Goal: Task Accomplishment & Management: Complete application form

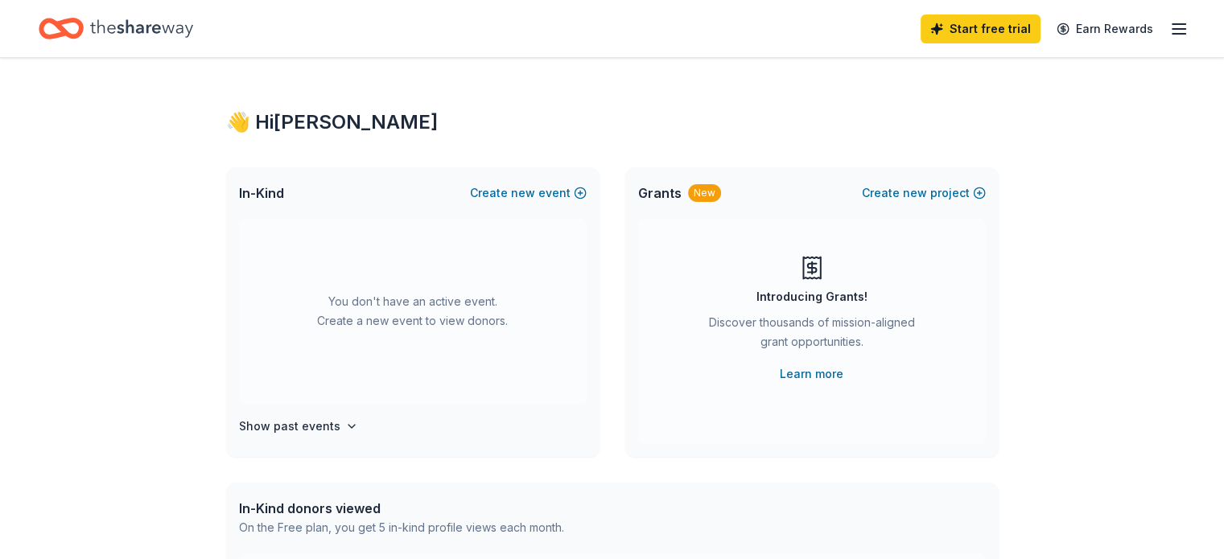
click at [151, 25] on icon "Home" at bounding box center [141, 28] width 103 height 18
click at [1172, 29] on line "button" at bounding box center [1178, 29] width 13 height 0
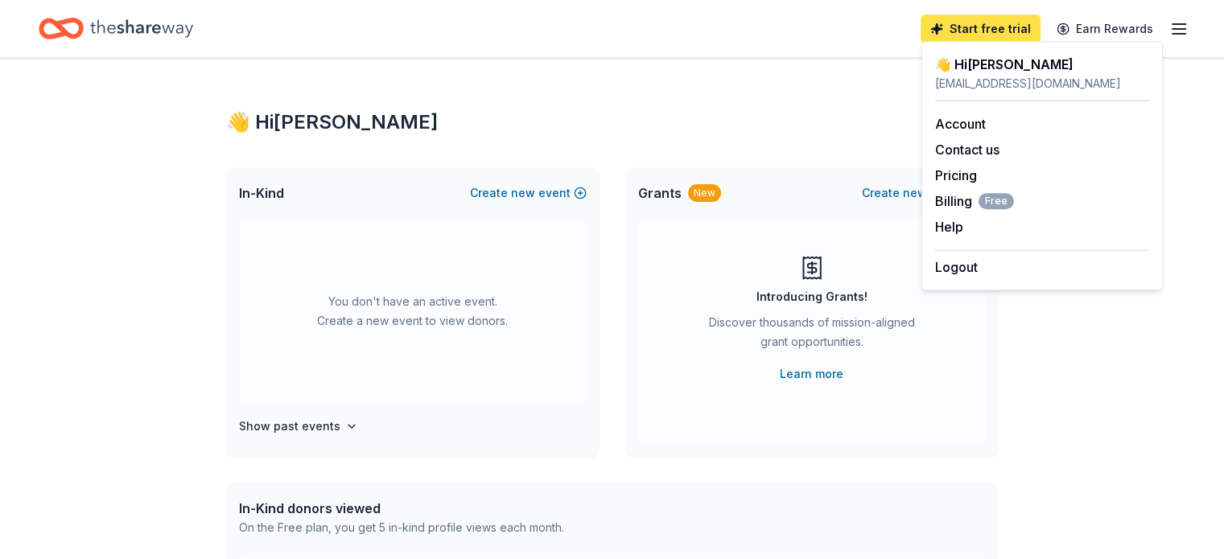
click at [920, 19] on link "Start free trial" at bounding box center [980, 28] width 120 height 29
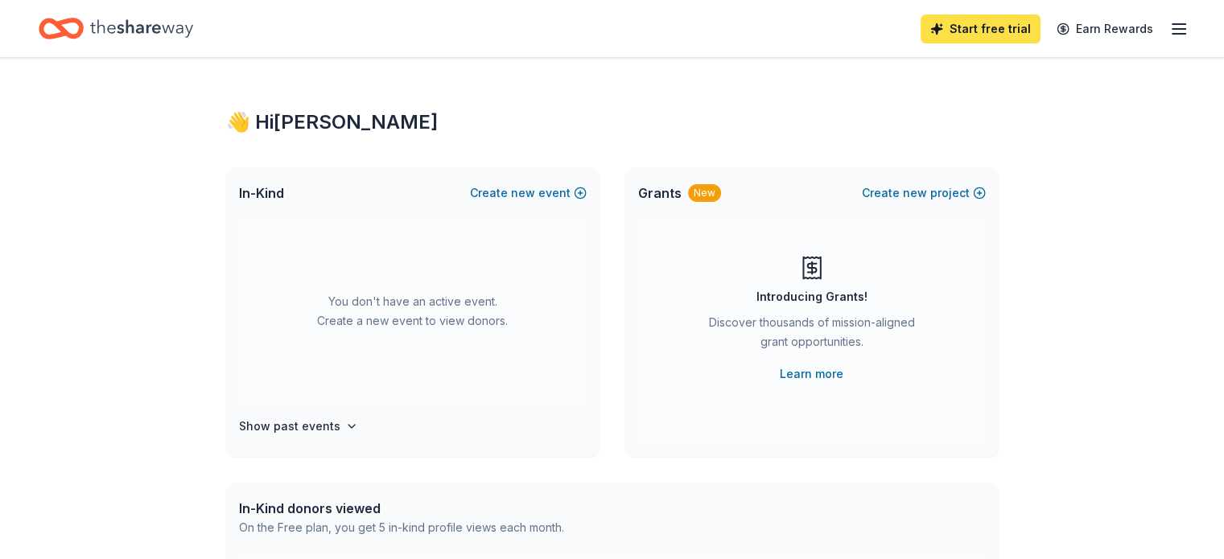
click at [941, 19] on link "Start free trial" at bounding box center [980, 28] width 120 height 29
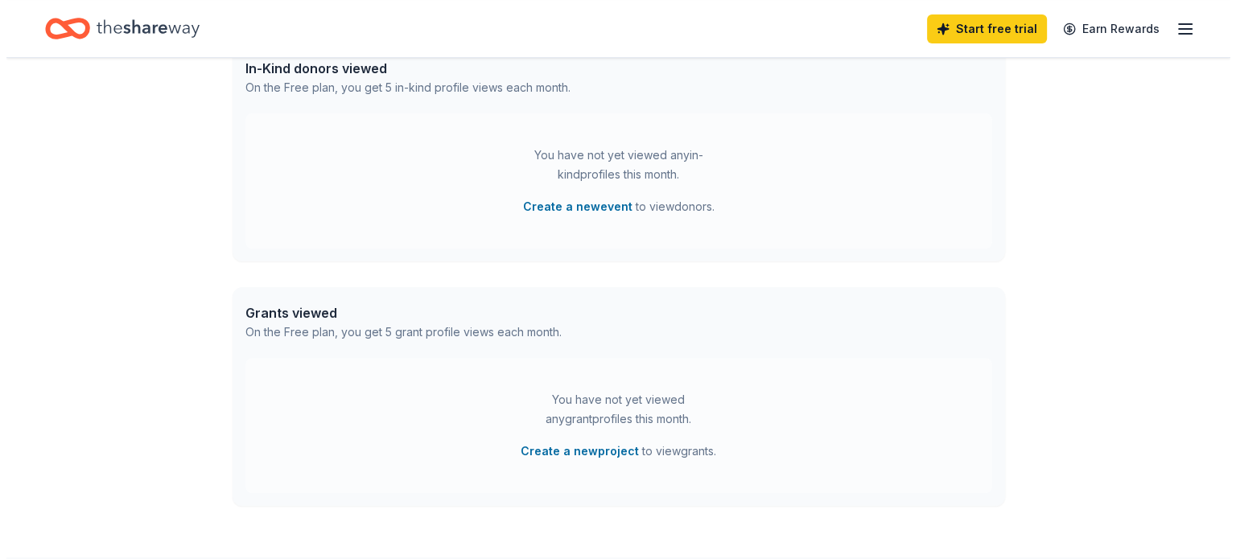
scroll to position [441, 0]
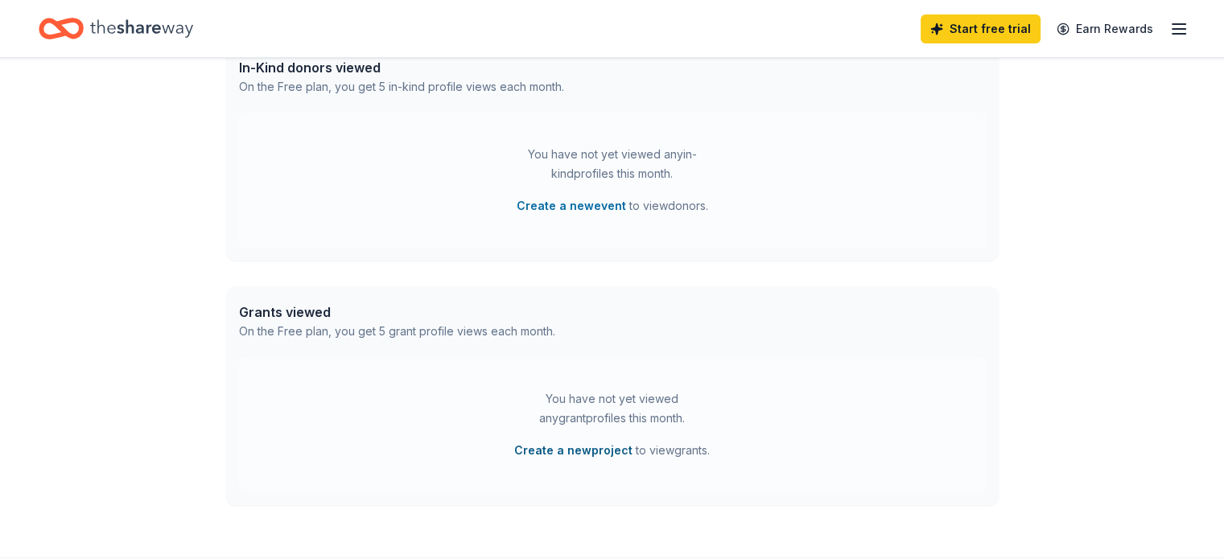
click at [549, 450] on button "Create a new project" at bounding box center [573, 450] width 118 height 19
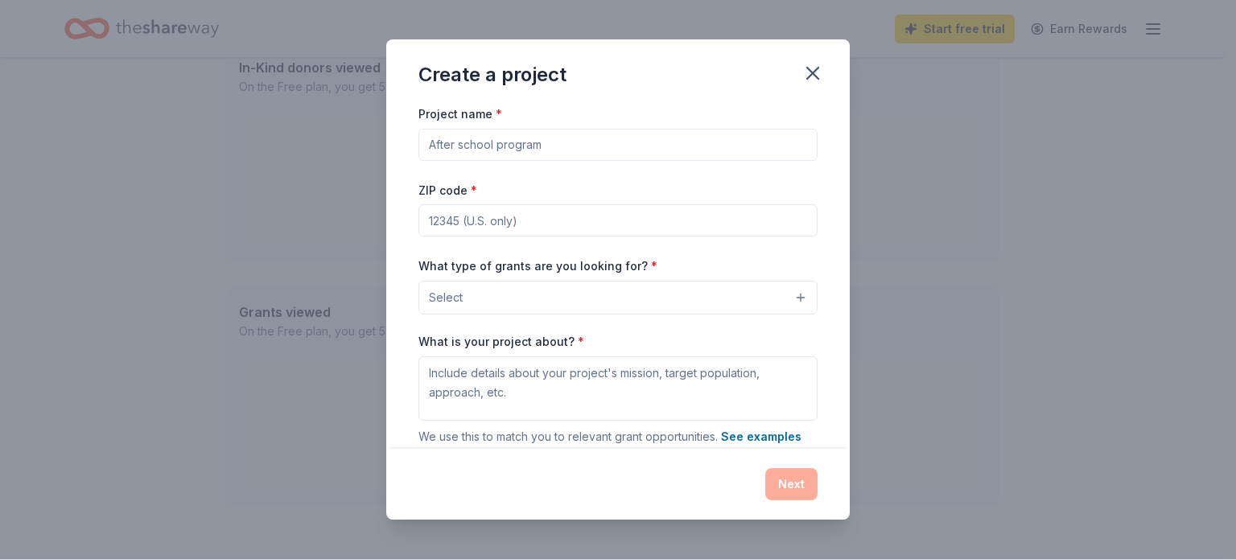
click at [561, 144] on input "Project name *" at bounding box center [617, 145] width 399 height 32
type input "Y-NOW Mentoring"
click at [553, 208] on input "ZIP code *" at bounding box center [617, 220] width 399 height 32
type input "40217"
click at [477, 290] on button "Select" at bounding box center [617, 298] width 399 height 34
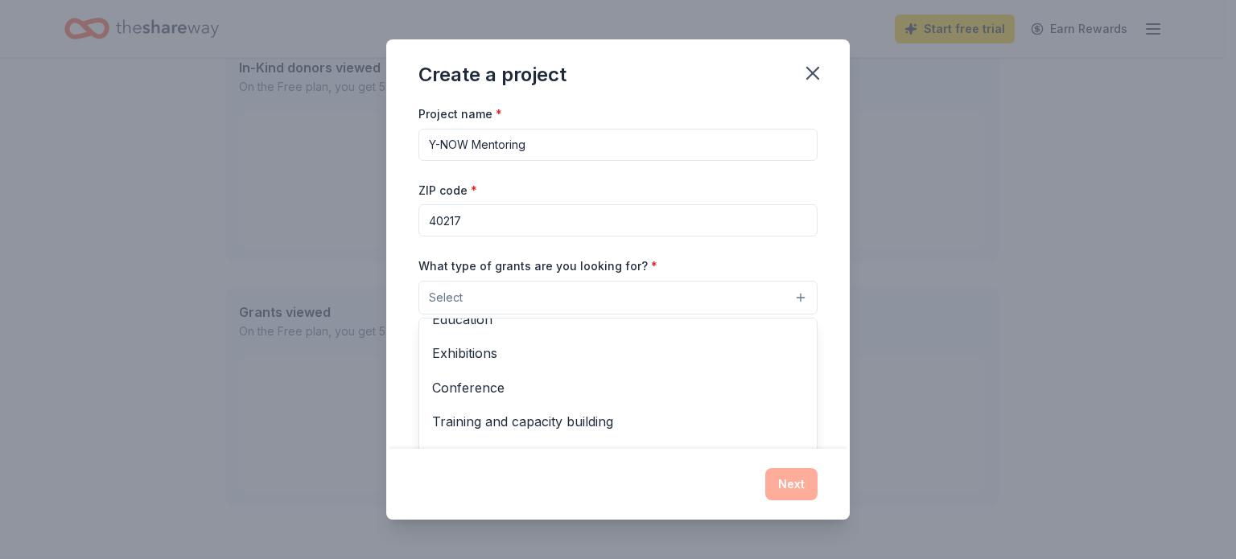
scroll to position [0, 0]
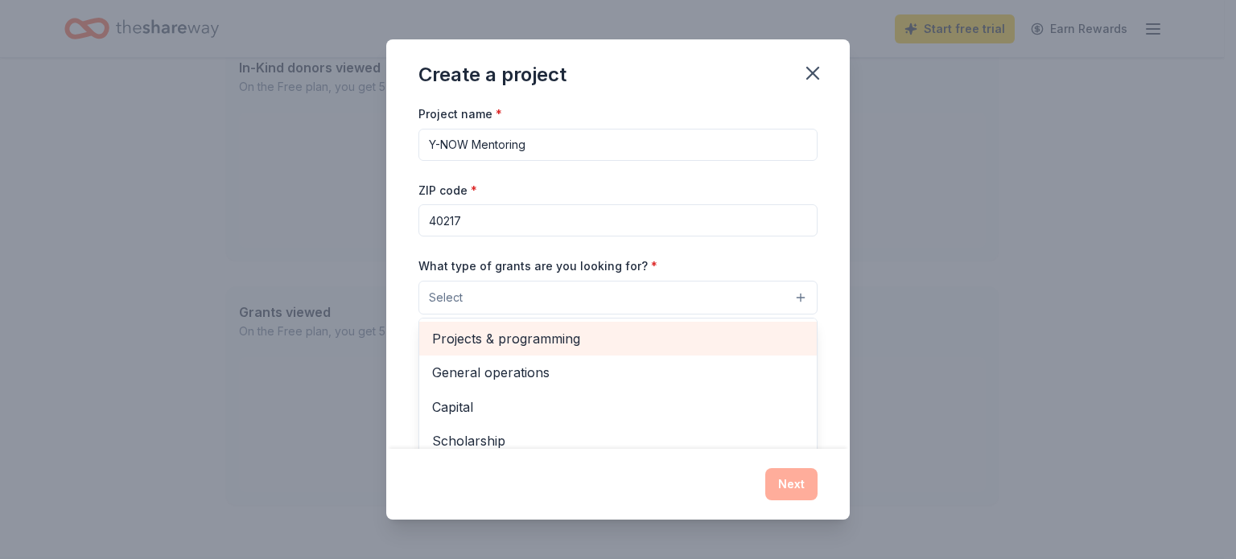
click at [480, 337] on span "Projects & programming" at bounding box center [618, 338] width 372 height 21
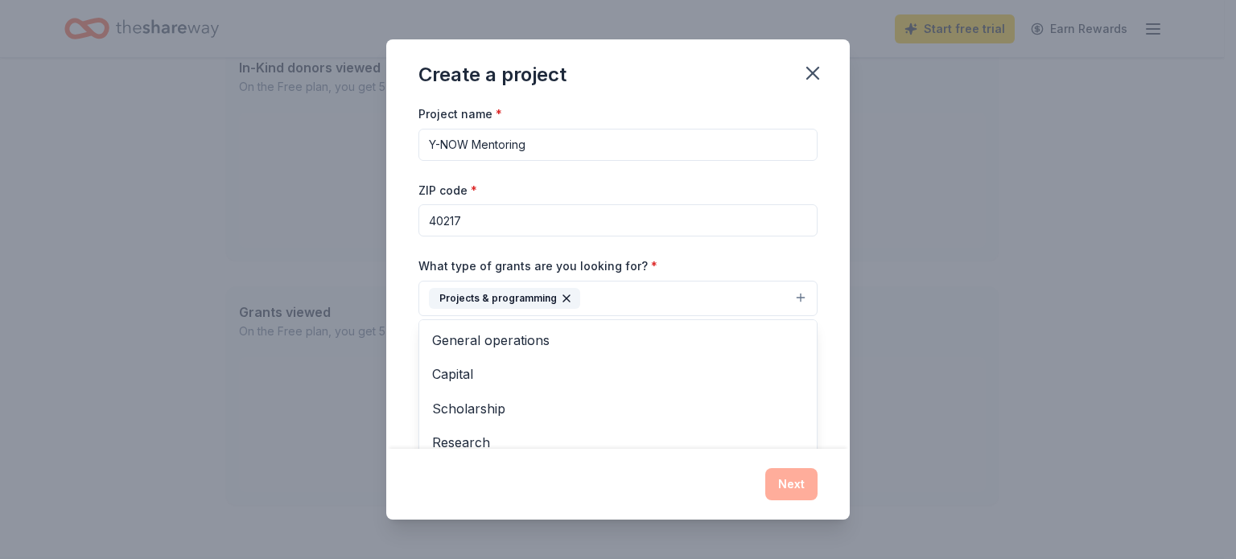
click at [748, 250] on div "Project name * Y-NOW Mentoring ZIP code * 40217 What type of grants are you loo…" at bounding box center [617, 325] width 399 height 443
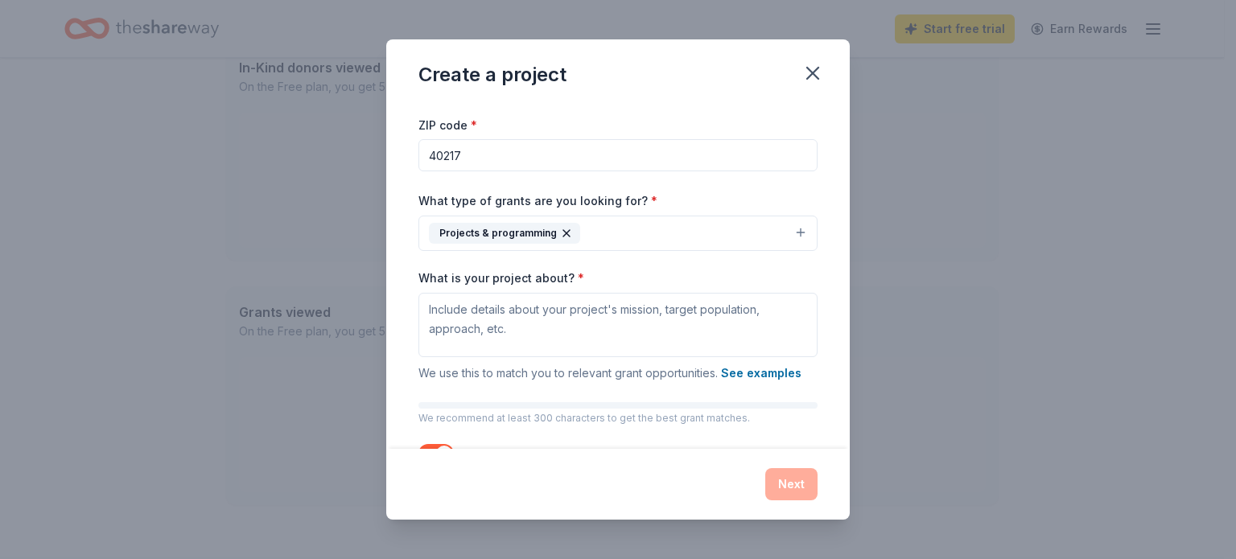
scroll to position [45, 0]
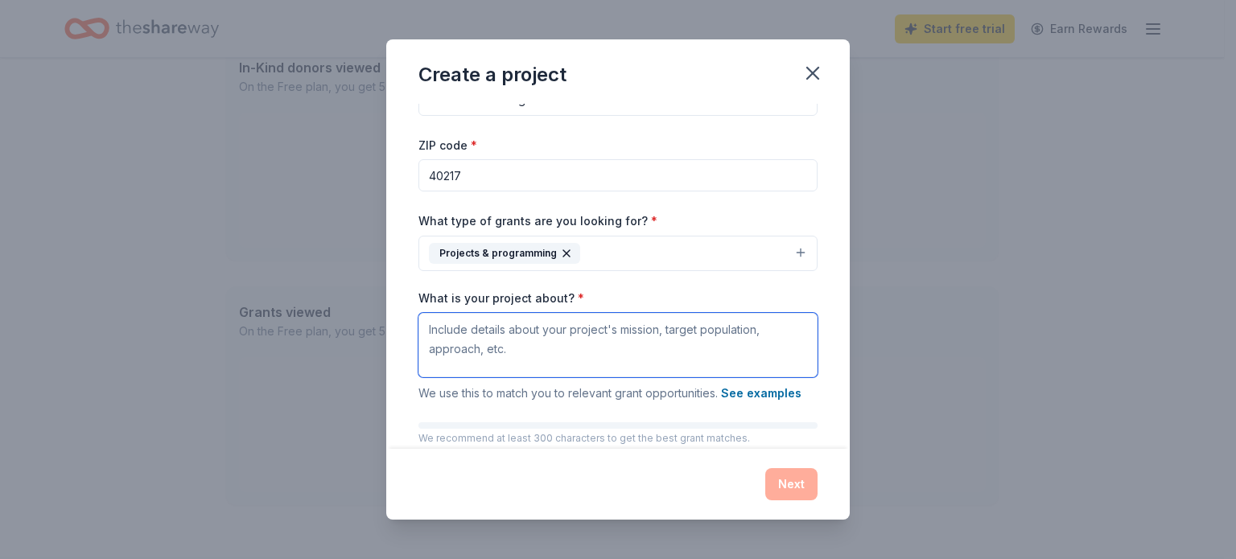
click at [529, 331] on textarea "What is your project about? *" at bounding box center [617, 345] width 399 height 64
click at [447, 324] on textarea "What is your project about? *" at bounding box center [617, 345] width 399 height 64
paste textarea "Y-NOW is a 10-month mentoring program for Louisville youth ages 11–15 who have …"
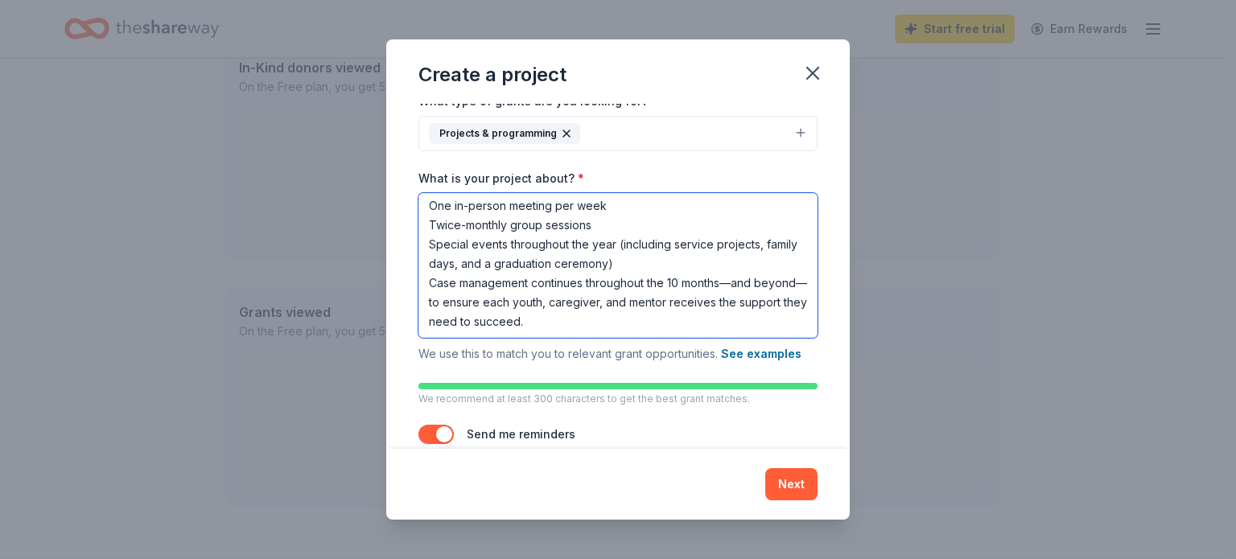
scroll to position [166, 0]
click at [629, 321] on textarea "Y-NOW is a 10-month mentoring program for Louisville youth ages 11–15 who have …" at bounding box center [617, 264] width 399 height 145
paste textarea "https://youtu.be/S3TquiraePg"
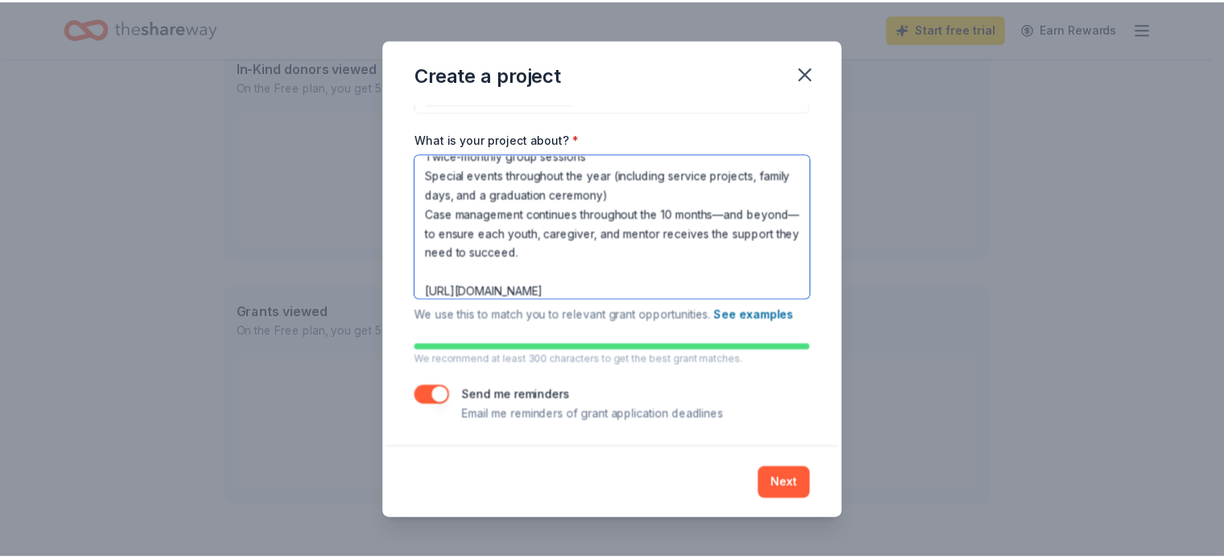
scroll to position [0, 0]
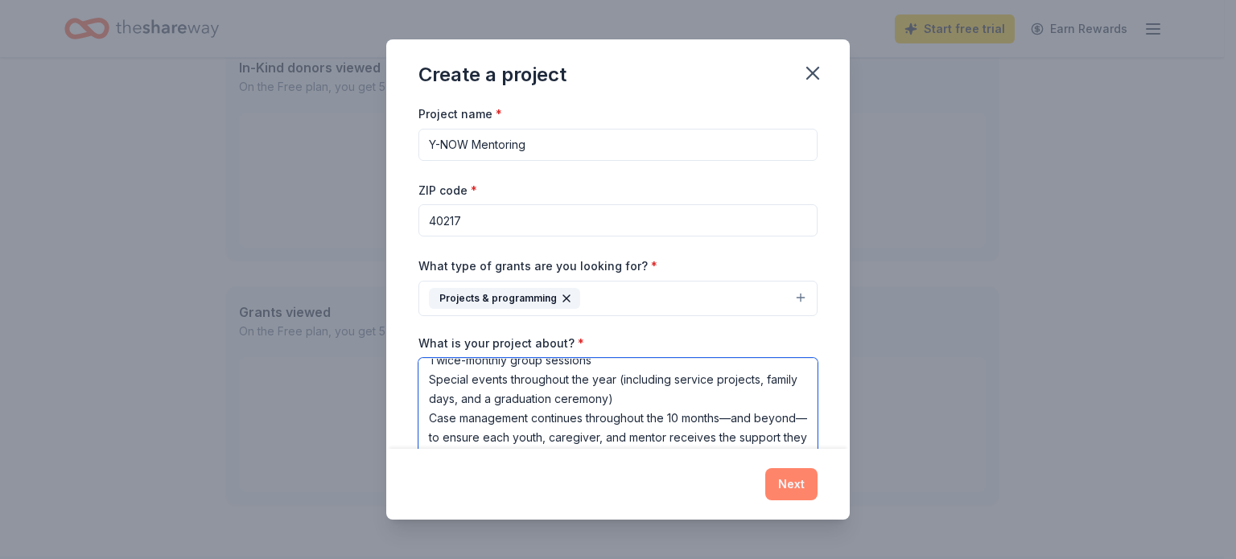
type textarea "Y-NOW is a 10-month mentoring program for Louisville youth ages 11–15 who have …"
click at [785, 476] on button "Next" at bounding box center [791, 484] width 52 height 32
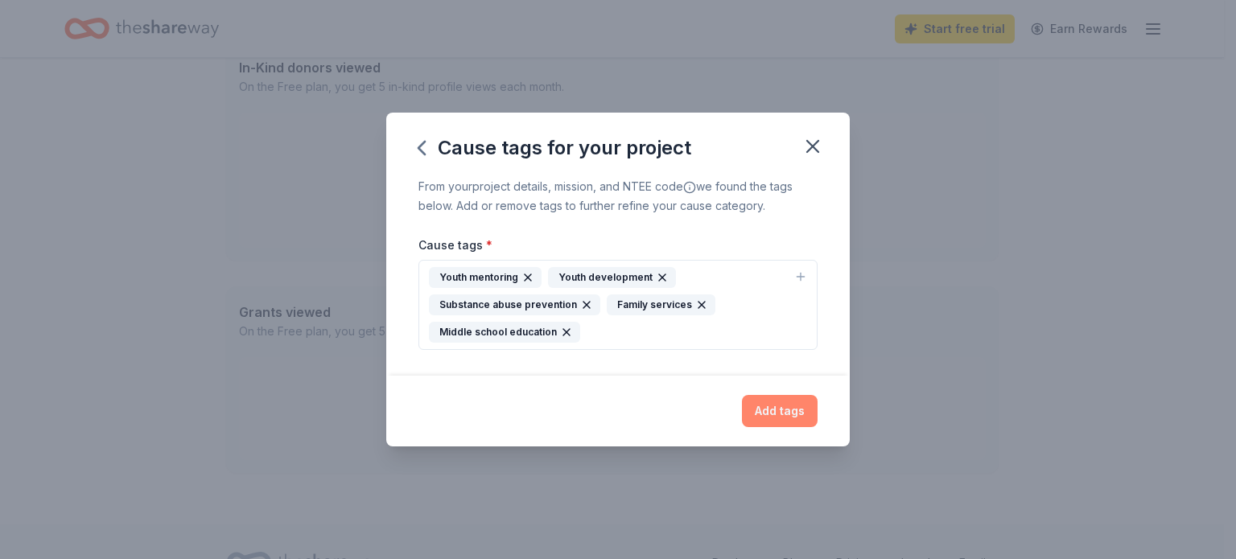
click at [774, 410] on button "Add tags" at bounding box center [780, 411] width 76 height 32
click at [811, 148] on icon "button" at bounding box center [812, 146] width 11 height 11
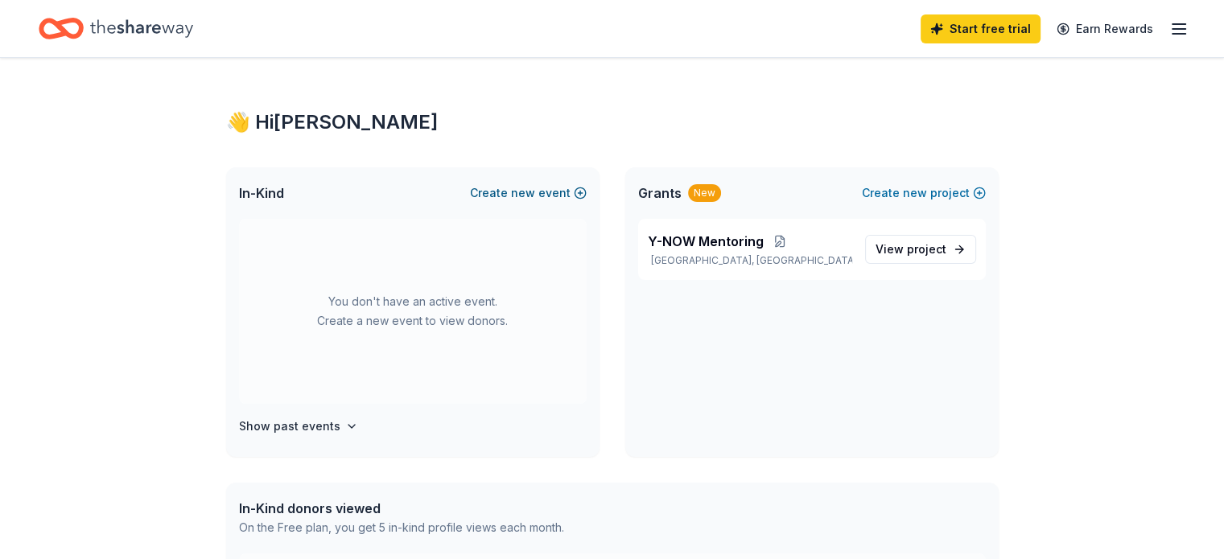
click at [531, 198] on span "new" at bounding box center [523, 192] width 24 height 19
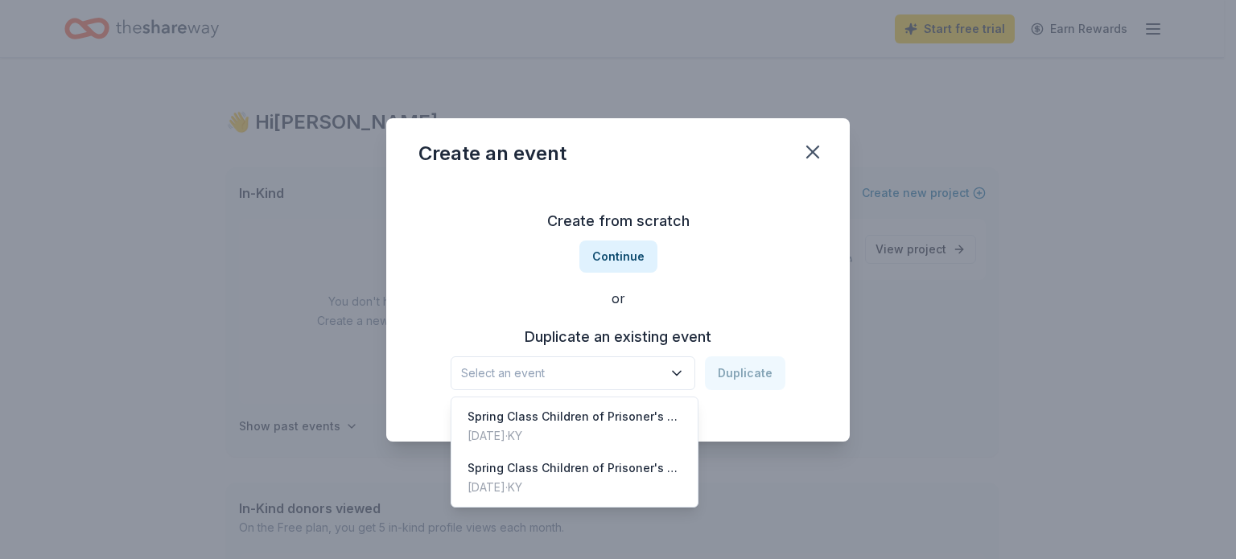
click at [685, 377] on icon "button" at bounding box center [677, 373] width 16 height 16
click at [618, 428] on div "Jul 19, 2025 · KY" at bounding box center [574, 435] width 214 height 19
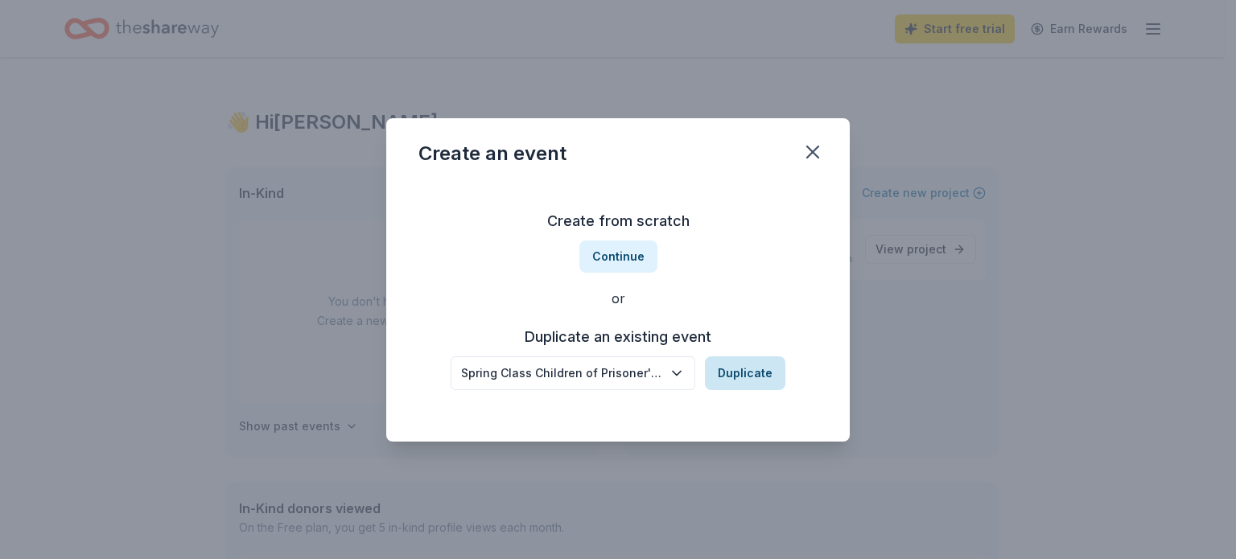
click at [743, 377] on button "Duplicate" at bounding box center [745, 373] width 80 height 34
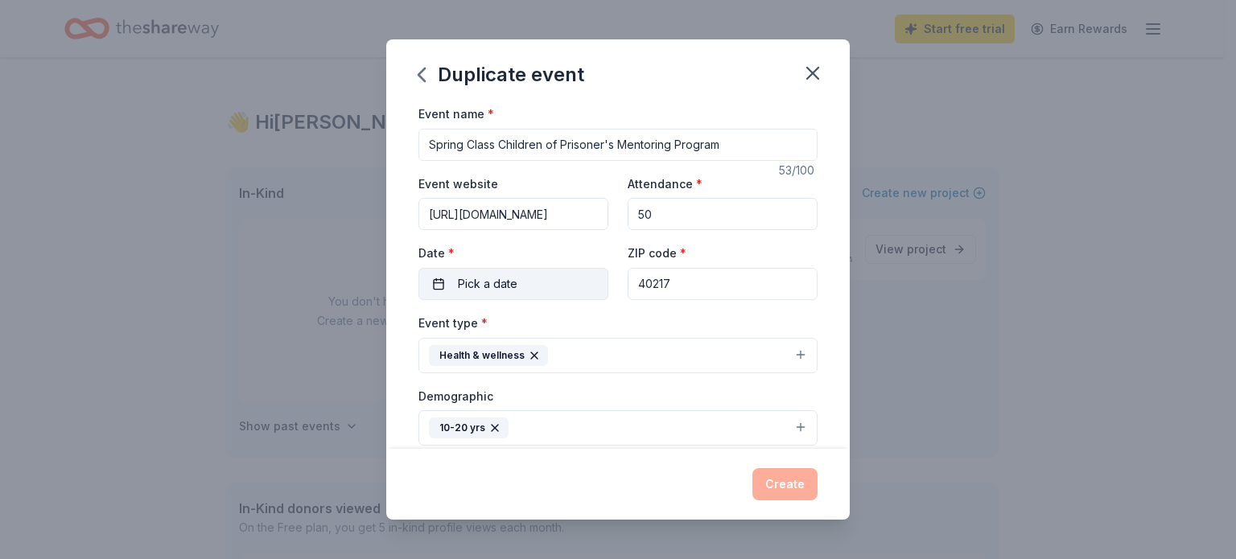
click at [536, 274] on button "Pick a date" at bounding box center [513, 284] width 190 height 32
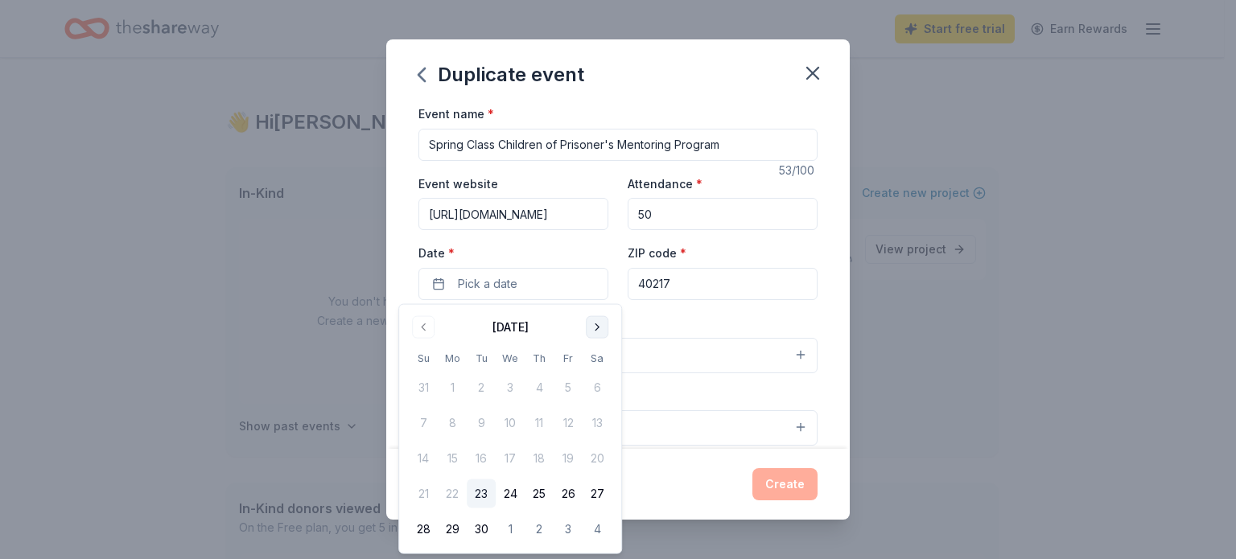
click at [597, 334] on button "Go to next month" at bounding box center [597, 327] width 23 height 23
click at [598, 323] on button "Go to next month" at bounding box center [597, 327] width 23 height 23
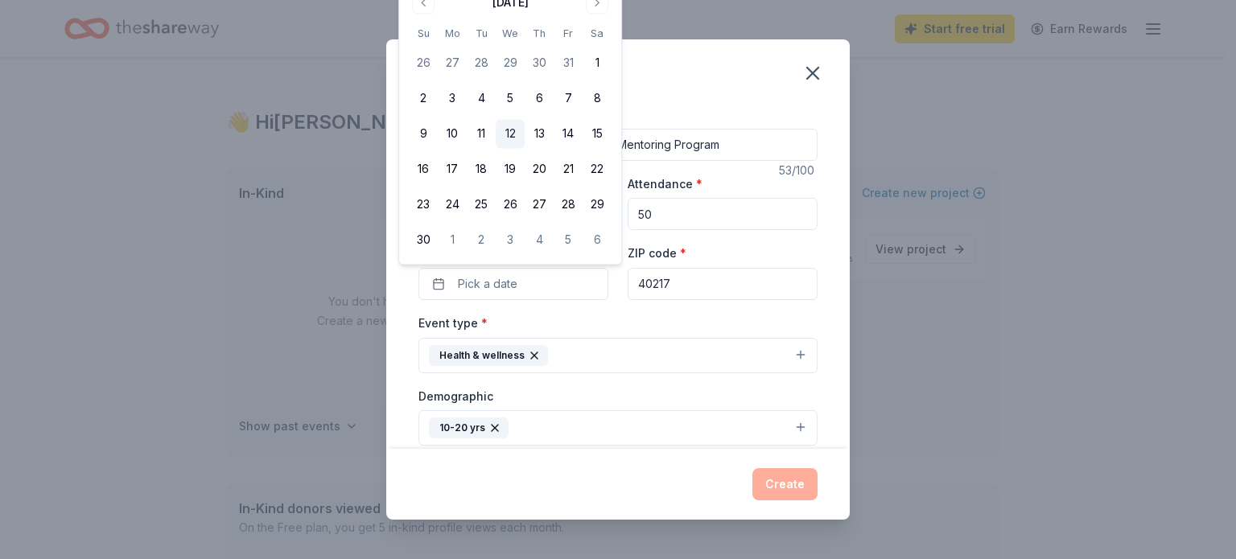
click at [505, 129] on button "12" at bounding box center [510, 134] width 29 height 29
click at [789, 354] on button "Health & wellness" at bounding box center [617, 355] width 399 height 35
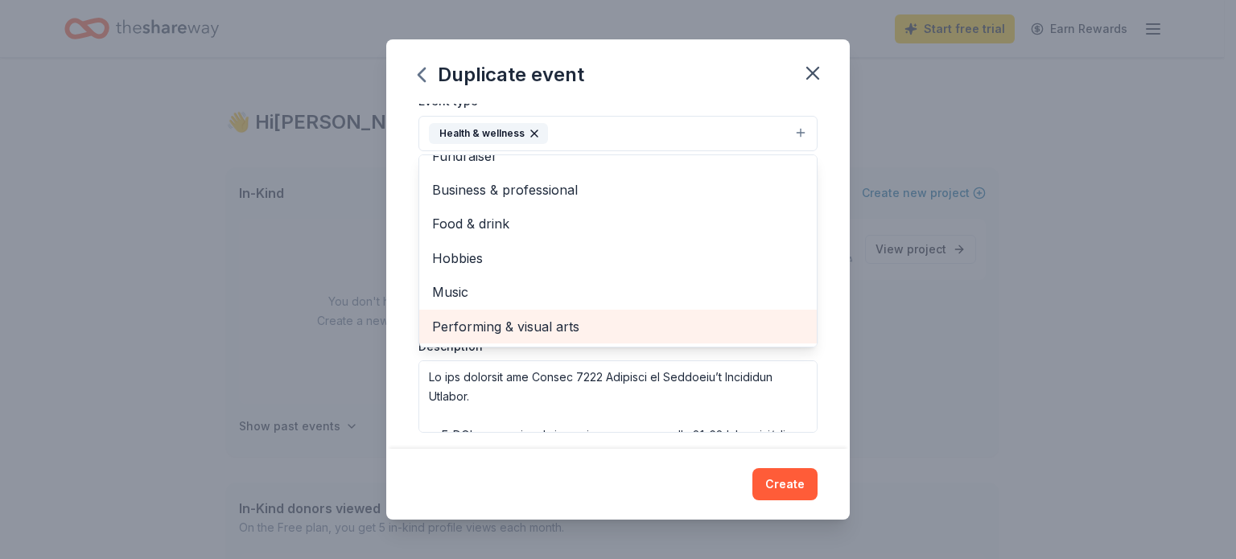
scroll to position [312, 0]
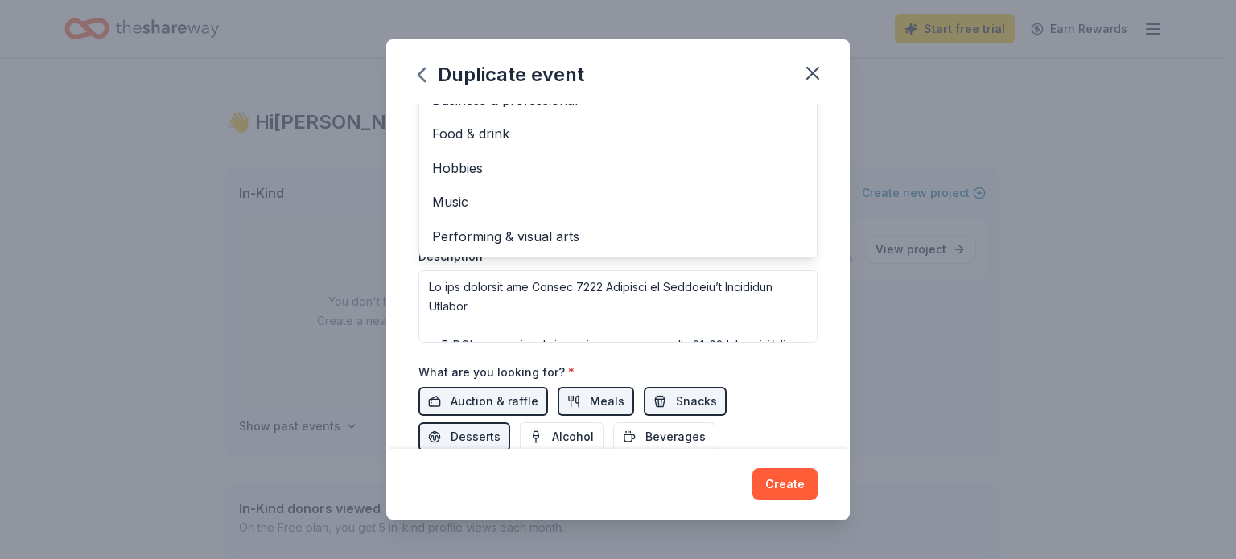
click at [830, 163] on div "Event name * Spring Class Children of Prisoner's Mentoring Program 53 /100 Even…" at bounding box center [617, 276] width 463 height 345
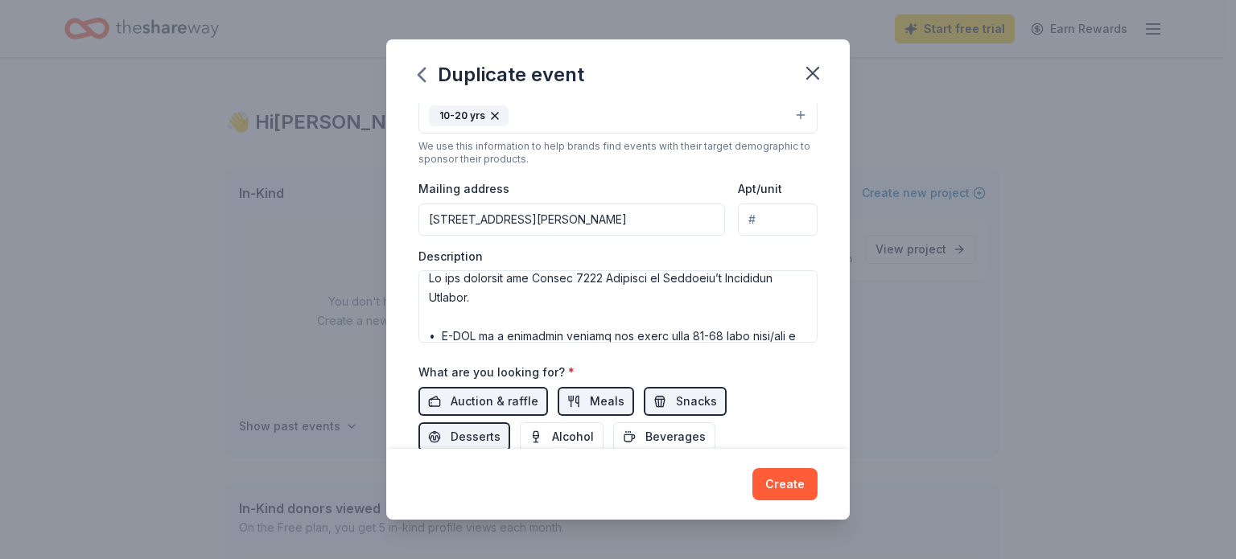
scroll to position [6, 0]
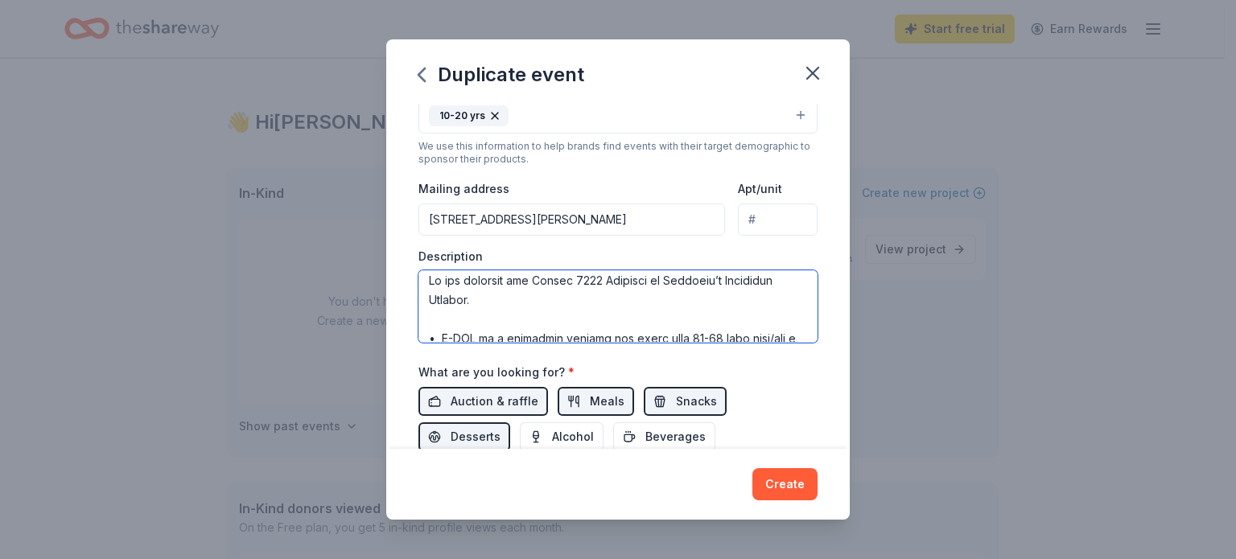
click at [570, 285] on textarea at bounding box center [617, 306] width 399 height 72
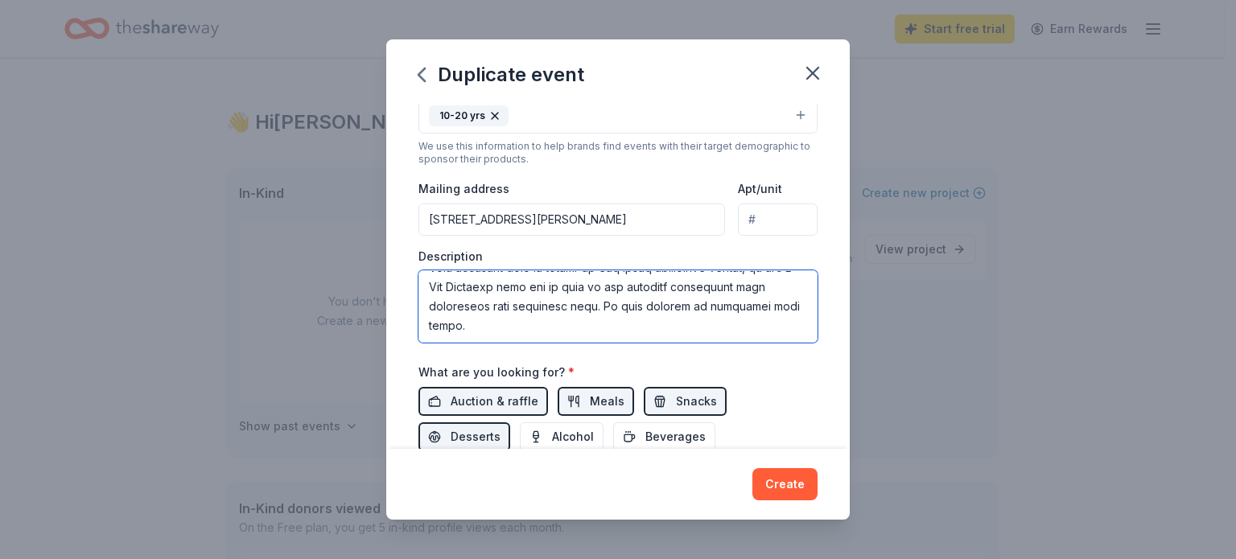
scroll to position [389, 0]
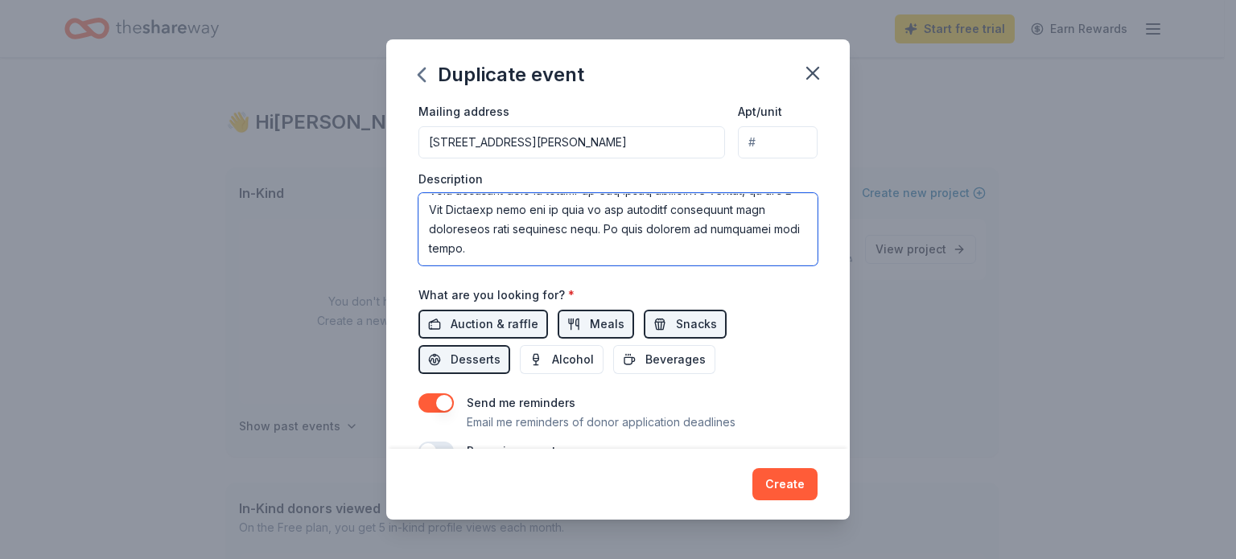
click at [455, 253] on textarea at bounding box center [617, 229] width 399 height 72
paste textarea "https://youtu.be/S3TquiraePg"
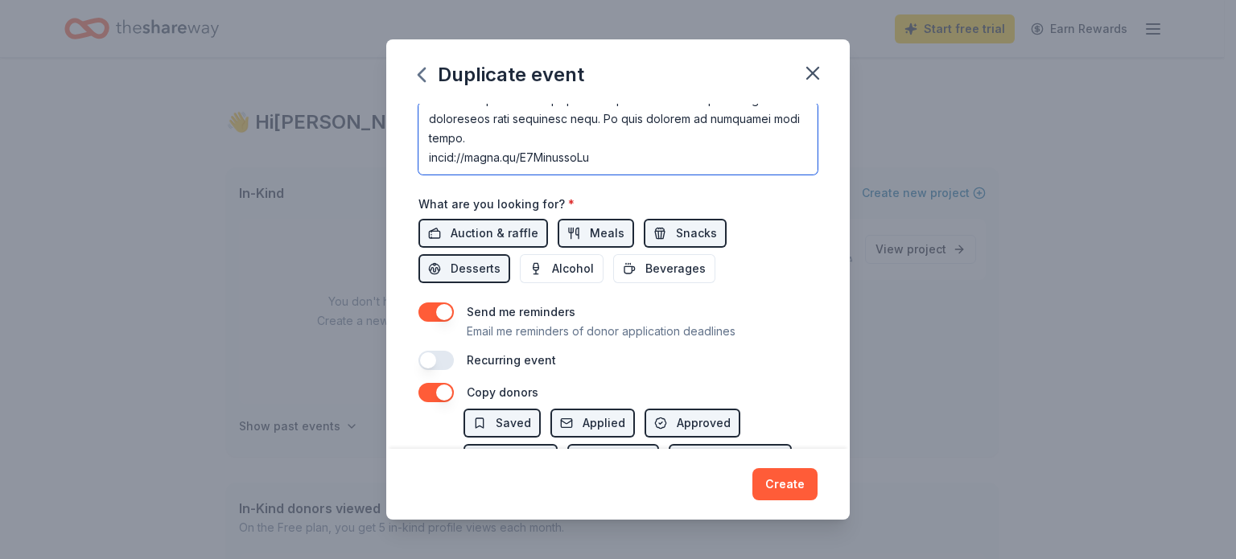
scroll to position [513, 0]
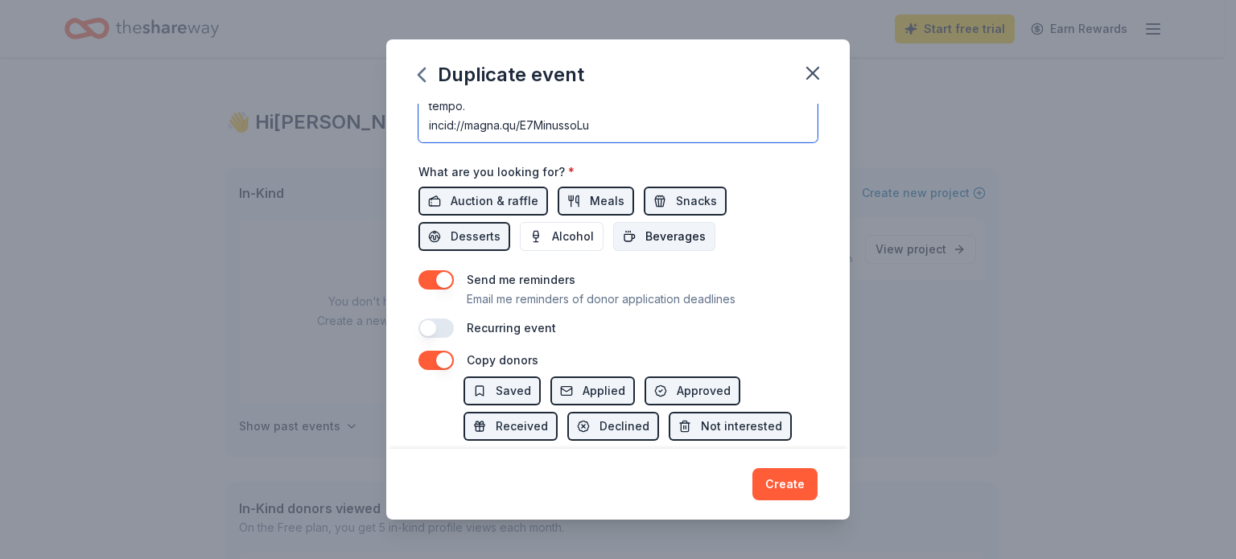
type textarea "We are planning our Fall 2025 Children of Prisoner’s Mentoring Program. • Y-NOW…"
click at [666, 236] on span "Beverages" at bounding box center [675, 236] width 60 height 19
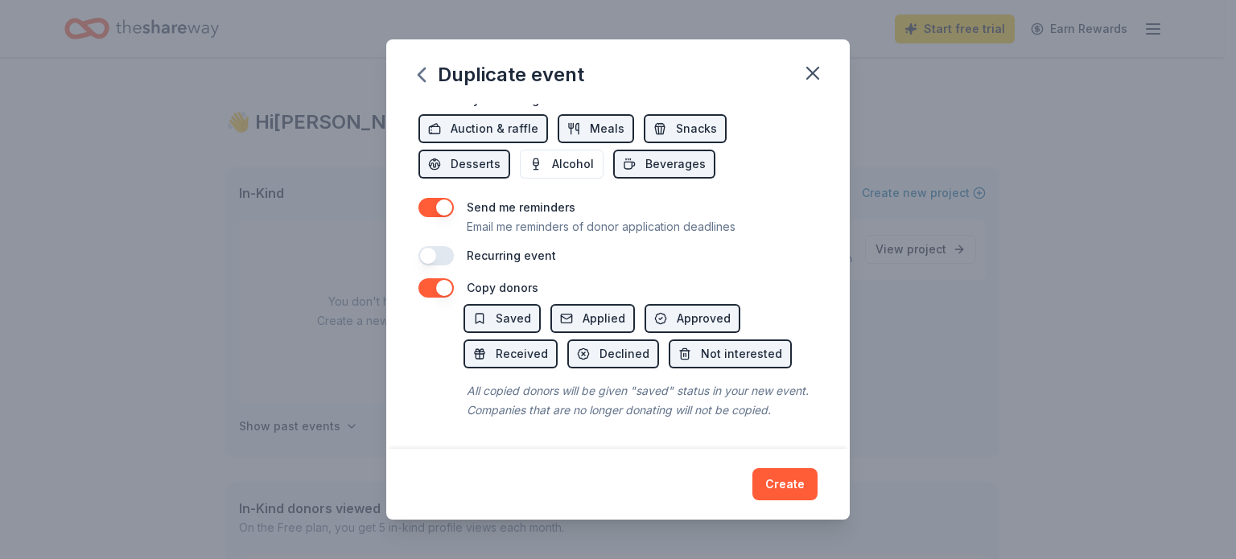
scroll to position [599, 0]
click at [512, 309] on span "Saved" at bounding box center [513, 318] width 35 height 19
click at [509, 309] on span "Saved" at bounding box center [513, 318] width 35 height 19
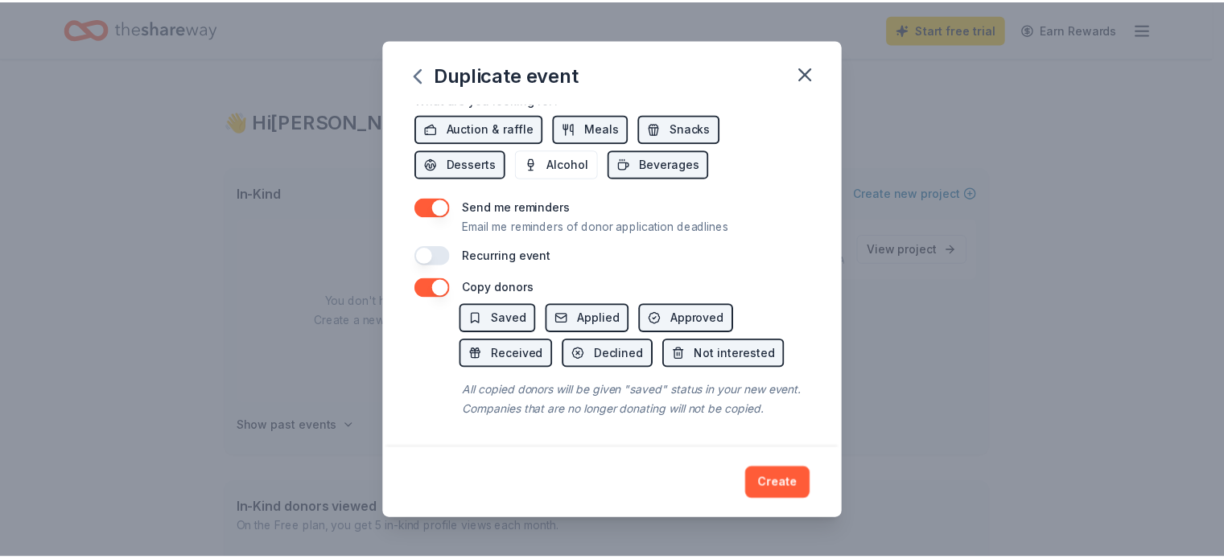
scroll to position [603, 0]
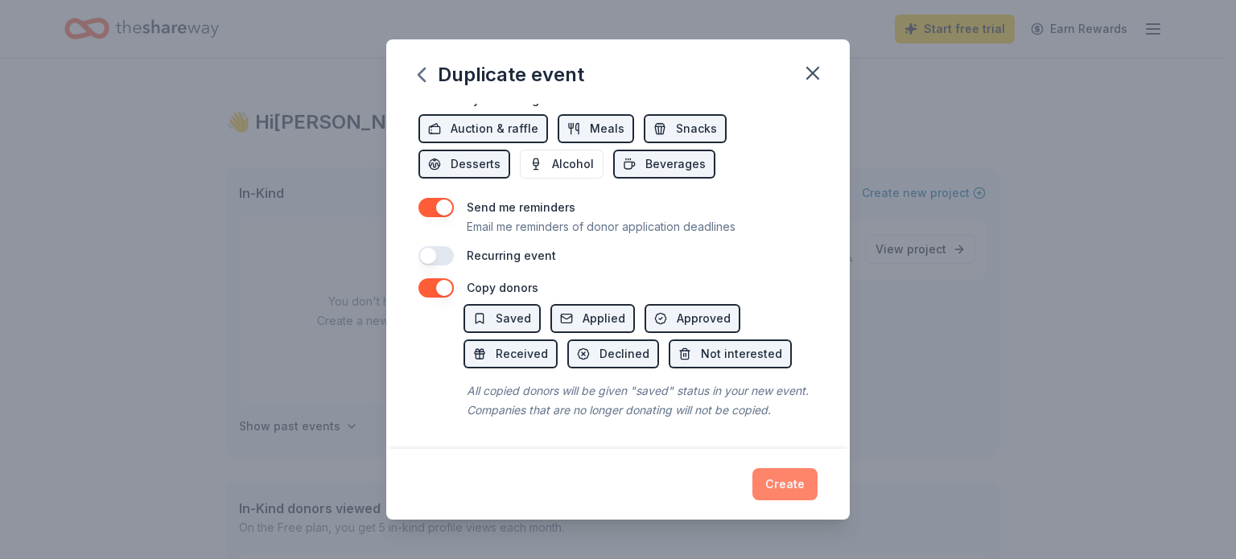
click at [790, 489] on button "Create" at bounding box center [784, 484] width 65 height 32
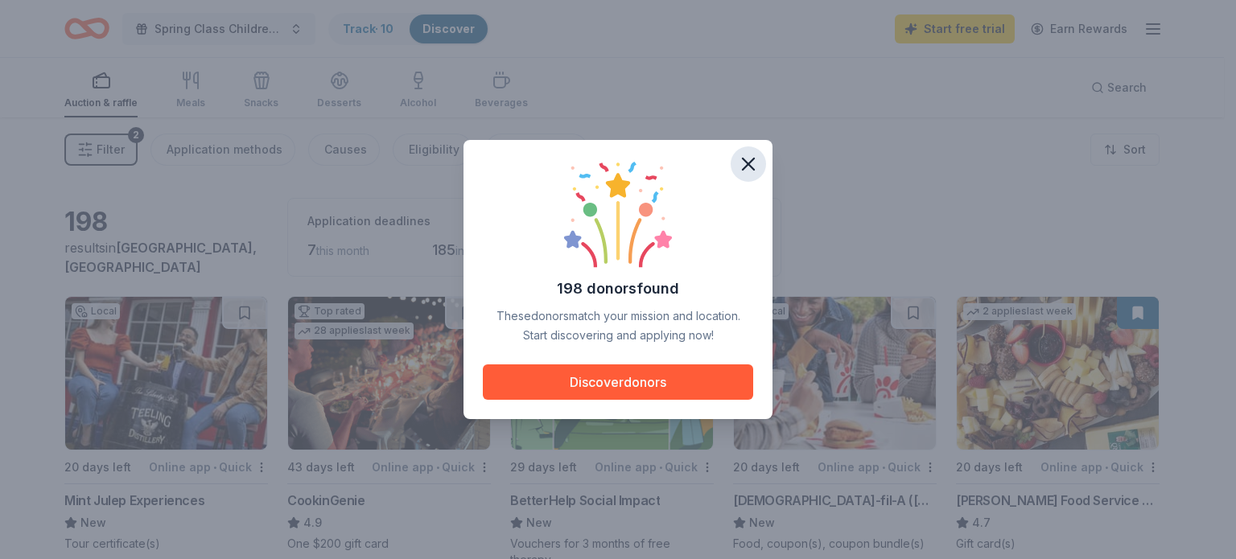
click at [745, 167] on icon "button" at bounding box center [748, 164] width 11 height 11
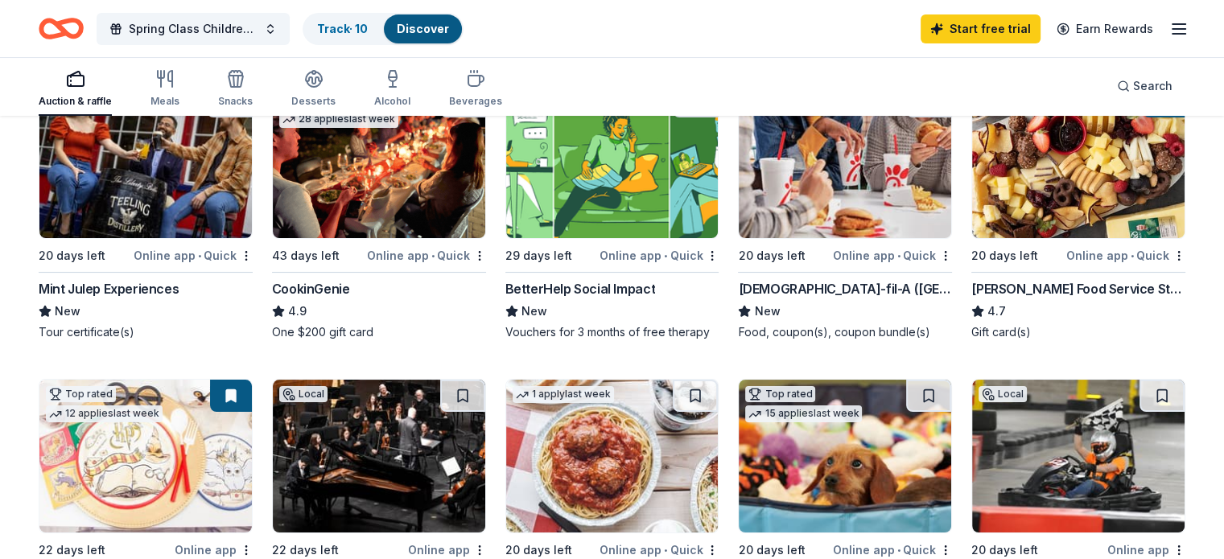
scroll to position [214, 0]
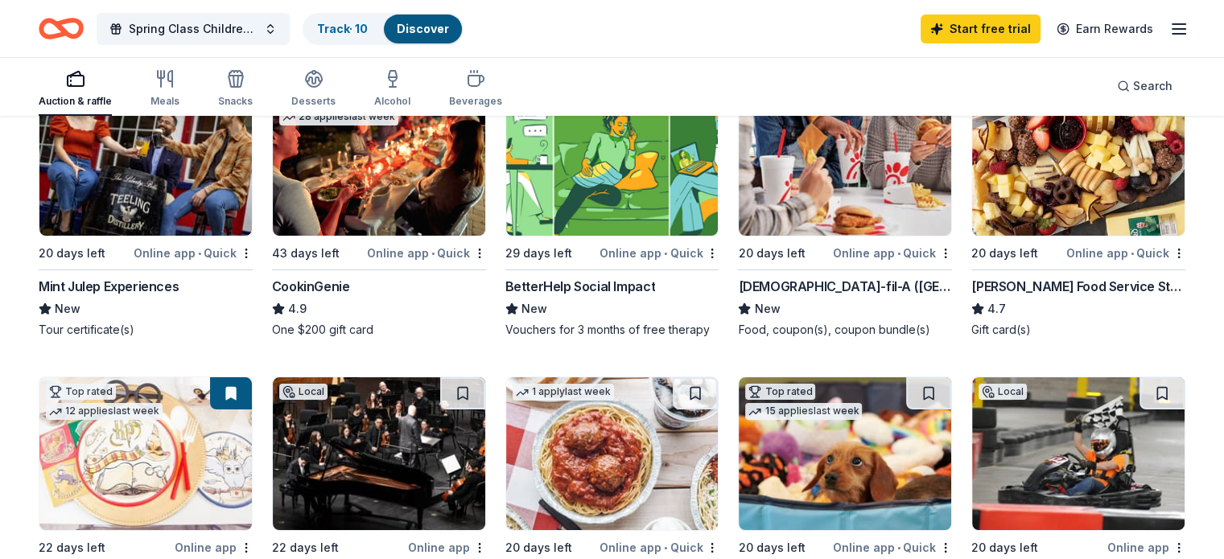
click at [779, 282] on div "[DEMOGRAPHIC_DATA]-fil-A ([GEOGRAPHIC_DATA])" at bounding box center [845, 286] width 214 height 19
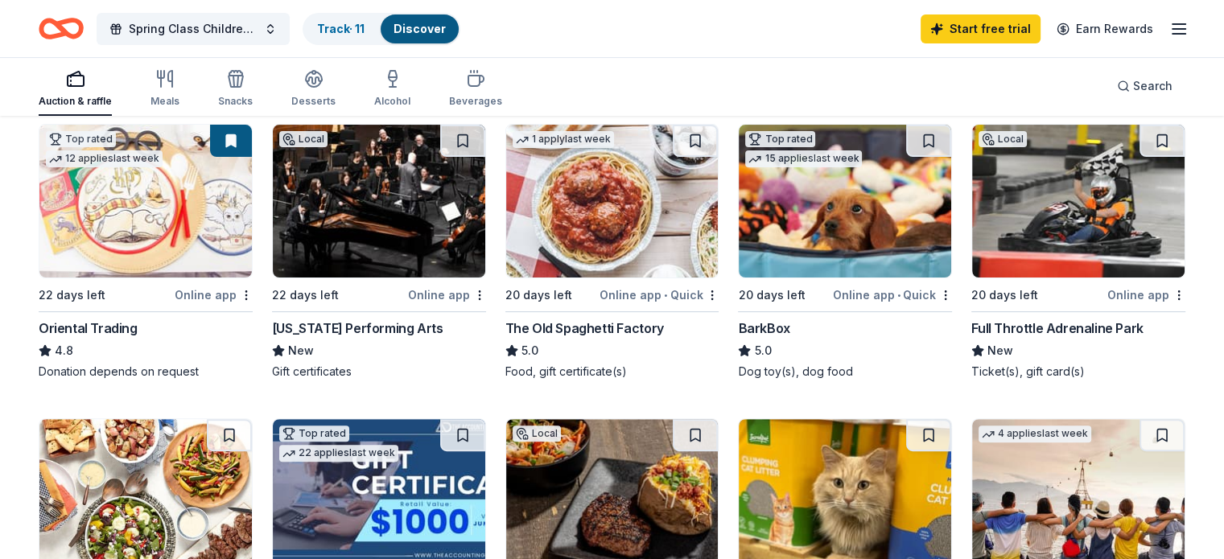
scroll to position [472, 0]
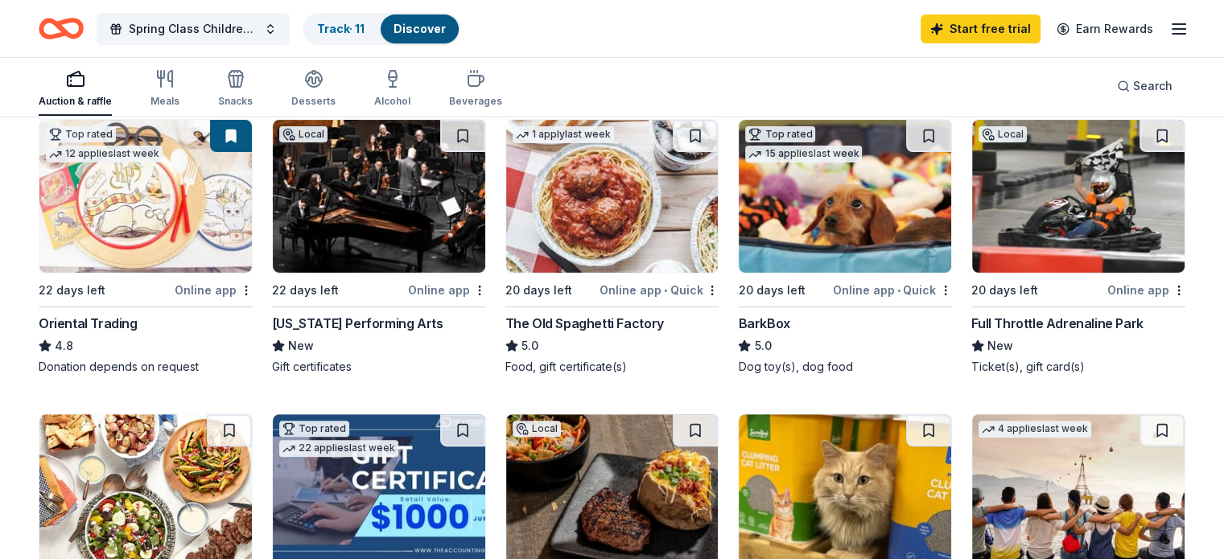
click at [576, 333] on div "The Old Spaghetti Factory" at bounding box center [584, 323] width 159 height 19
click at [367, 34] on link "Track · 12" at bounding box center [342, 29] width 50 height 14
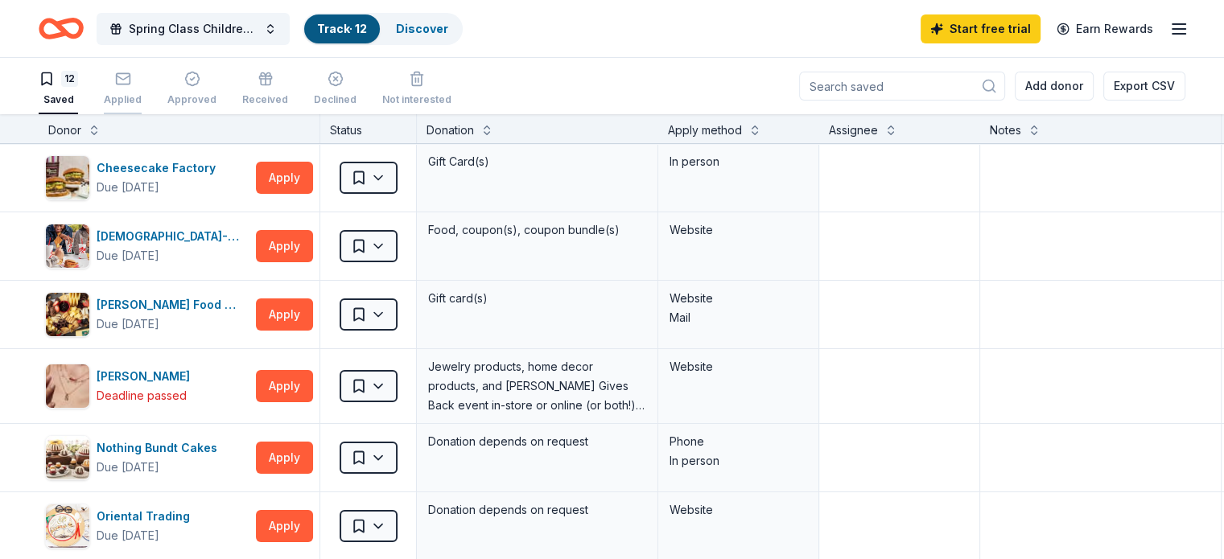
click at [131, 83] on icon "button" at bounding box center [123, 79] width 16 height 16
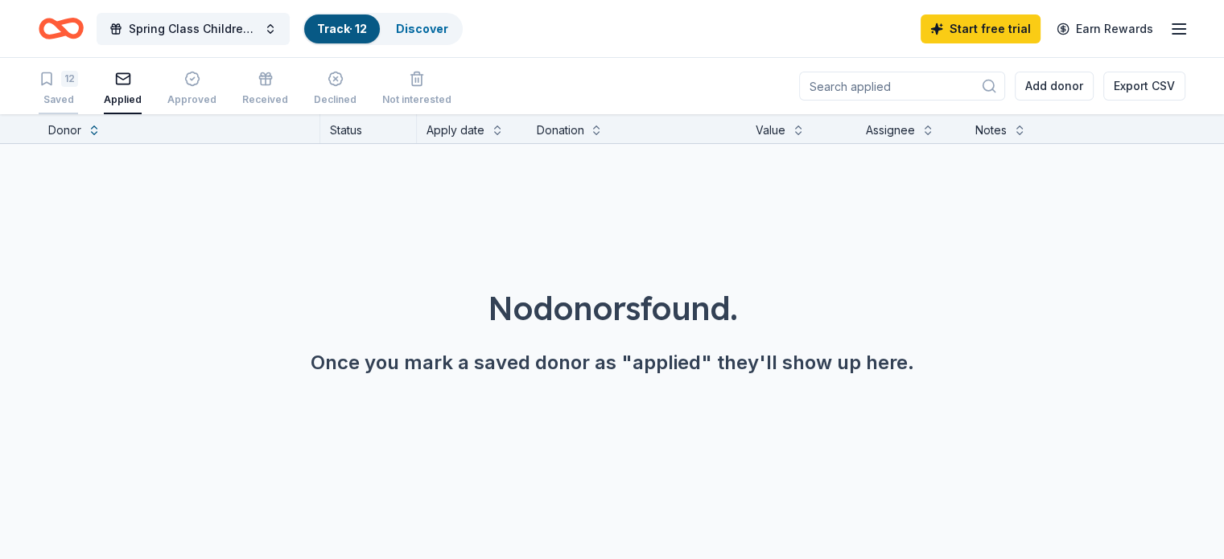
click at [78, 79] on div "12" at bounding box center [69, 79] width 17 height 16
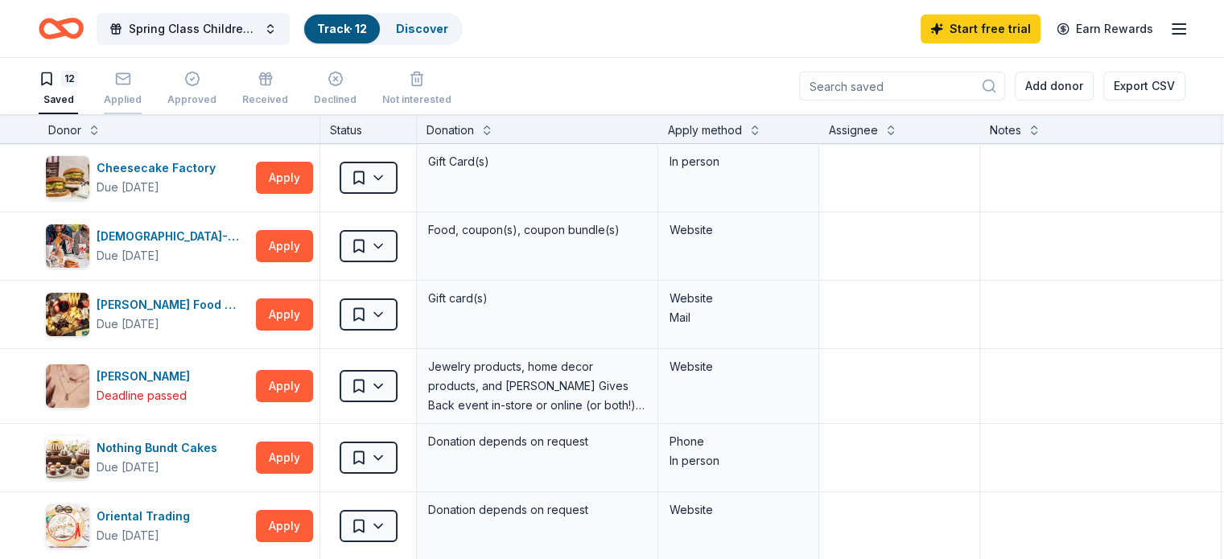
click at [131, 80] on icon "button" at bounding box center [123, 79] width 16 height 16
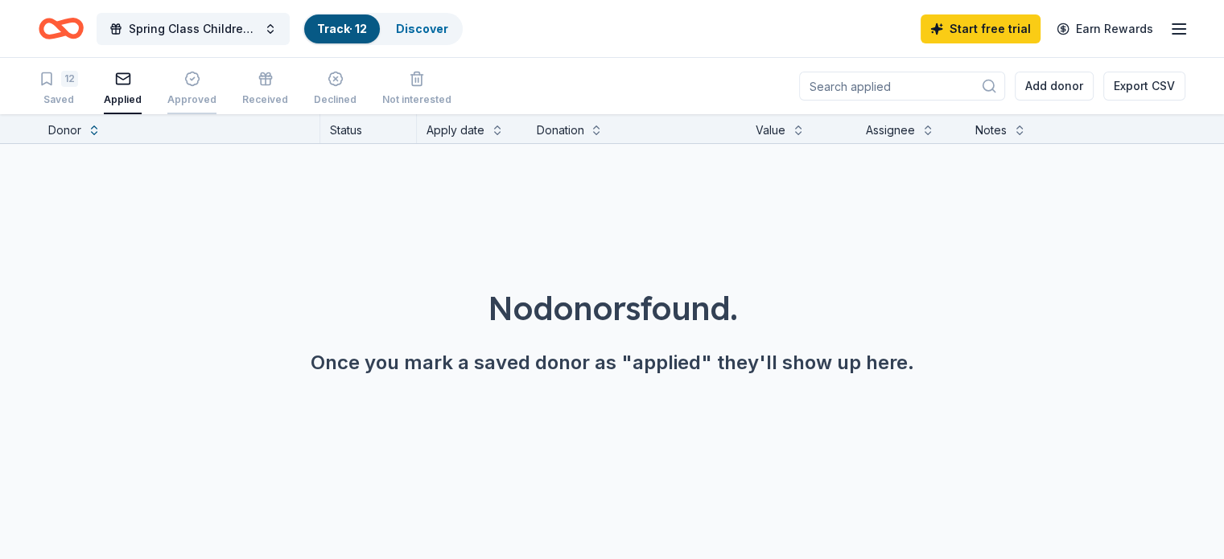
click at [216, 88] on div "Approved" at bounding box center [191, 88] width 49 height 35
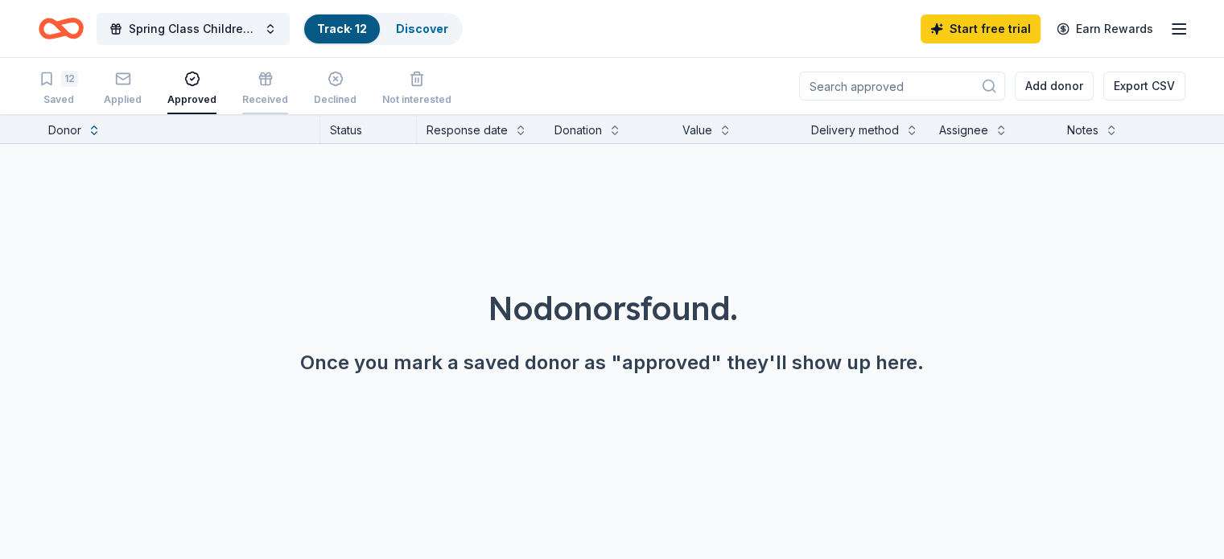
click at [288, 93] on div "Received" at bounding box center [265, 99] width 46 height 13
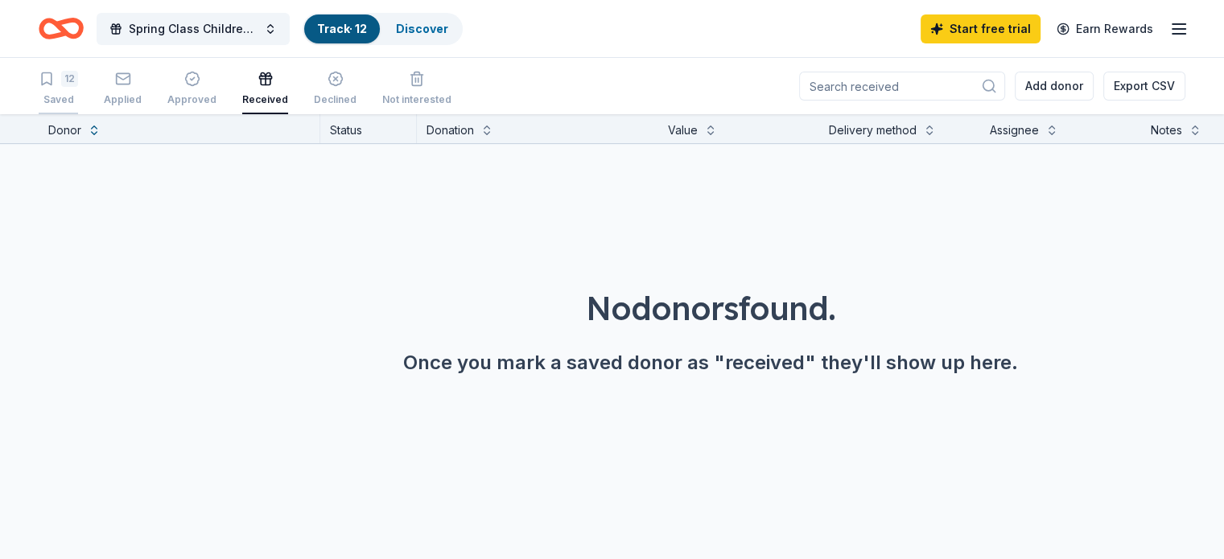
click at [78, 88] on div "12 Saved" at bounding box center [58, 88] width 39 height 35
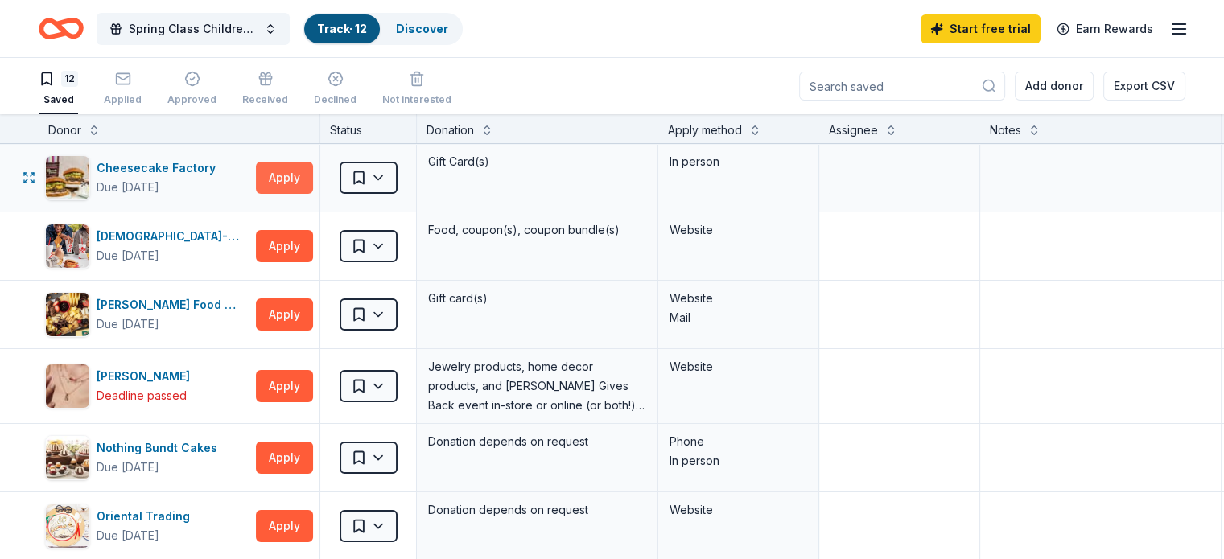
click at [313, 175] on button "Apply" at bounding box center [284, 178] width 57 height 32
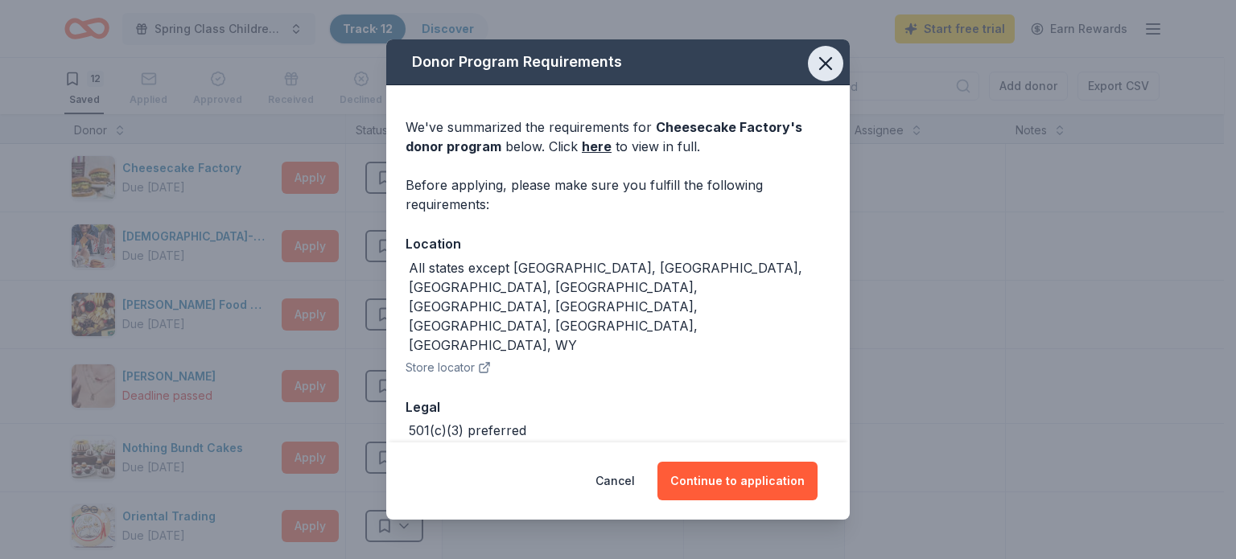
click at [814, 69] on icon "button" at bounding box center [825, 63] width 23 height 23
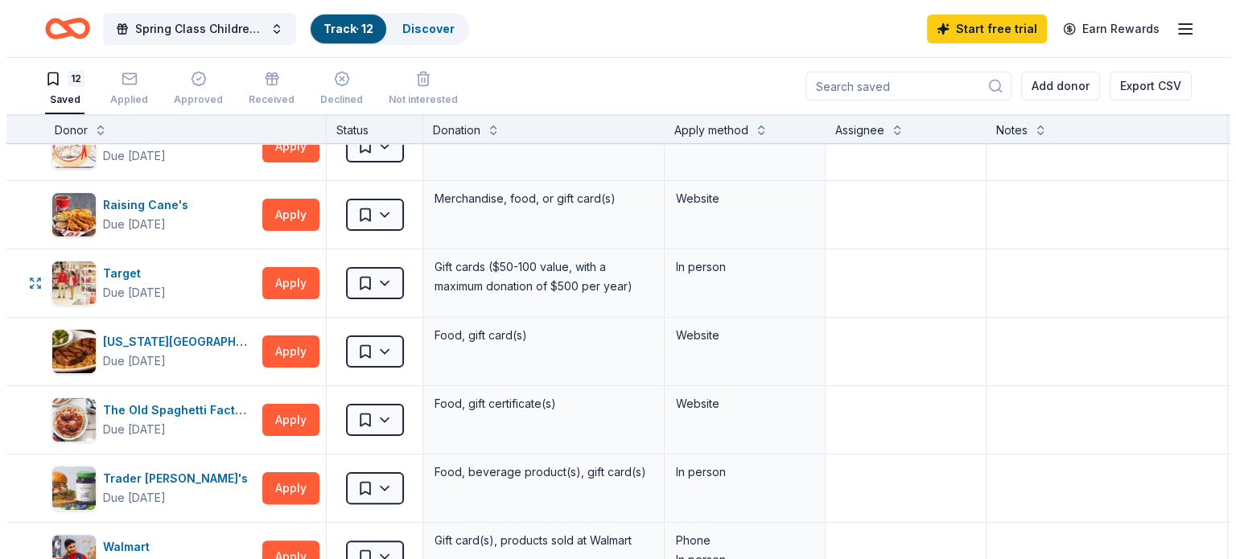
scroll to position [418, 0]
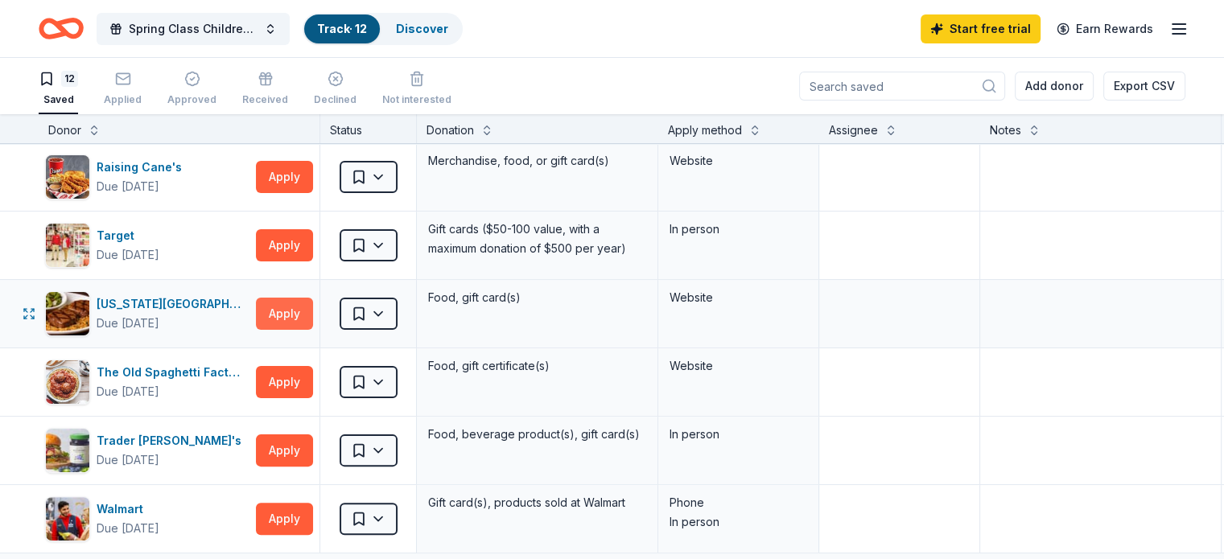
click at [313, 314] on button "Apply" at bounding box center [284, 314] width 57 height 32
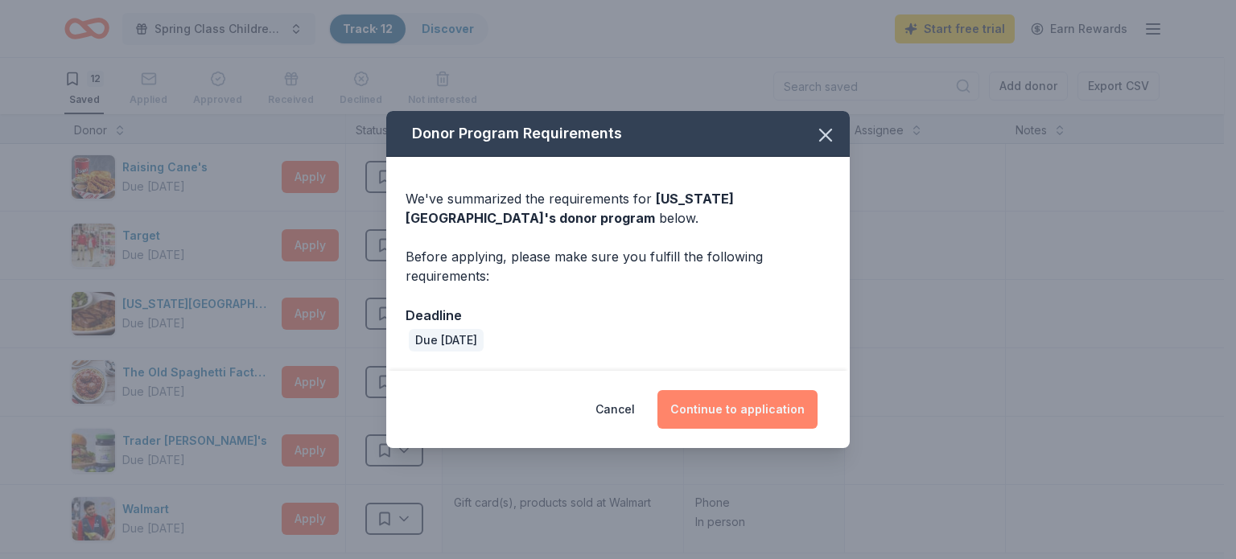
click at [731, 413] on button "Continue to application" at bounding box center [737, 409] width 160 height 39
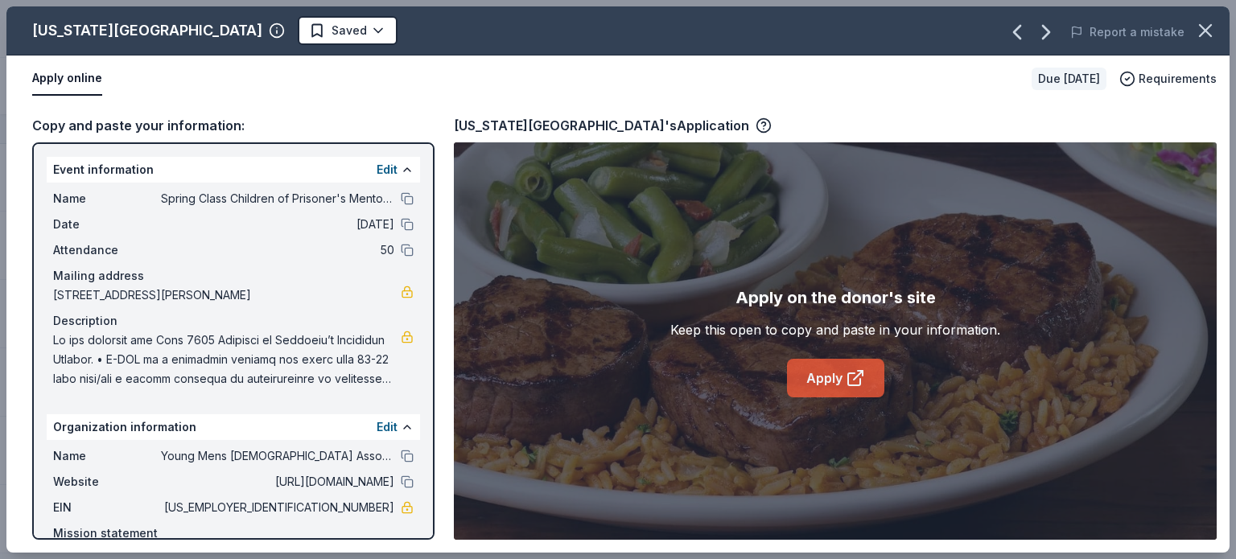
click at [822, 376] on link "Apply" at bounding box center [835, 378] width 97 height 39
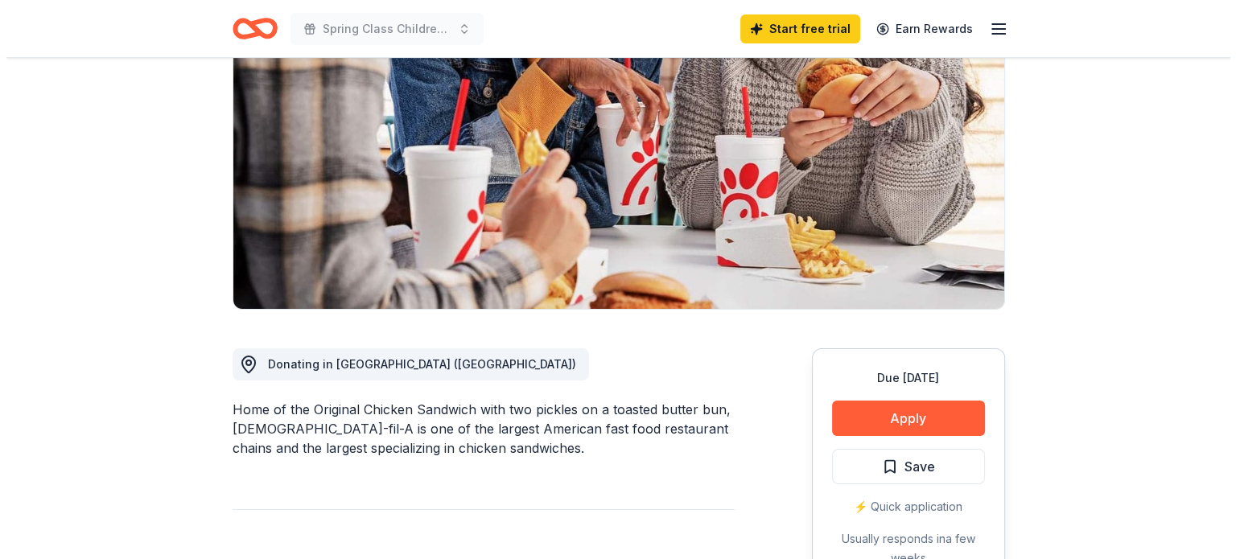
scroll to position [229, 0]
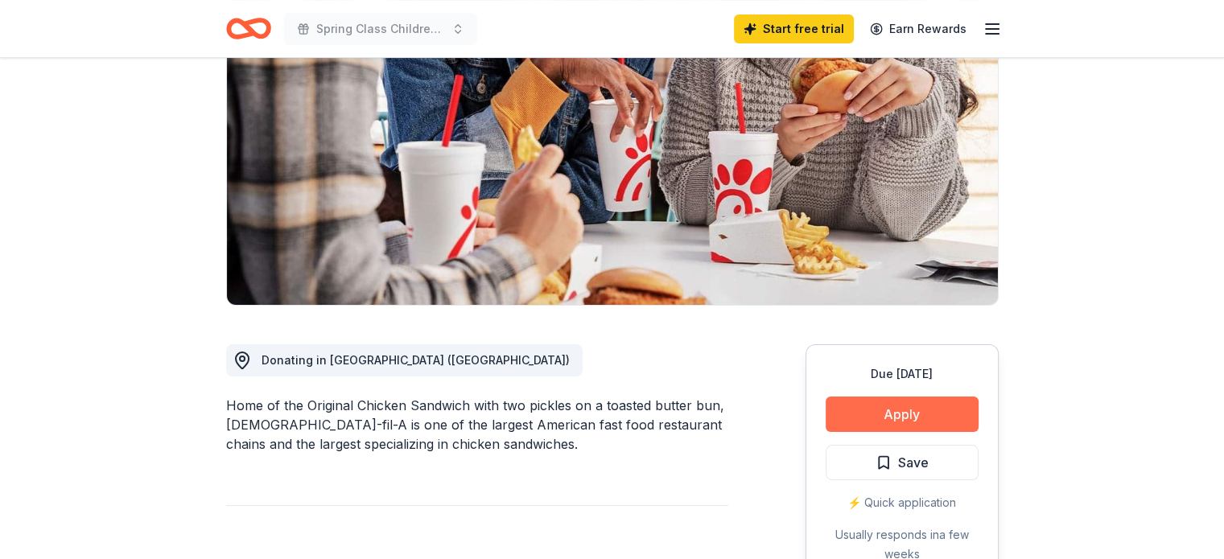
click at [874, 397] on button "Apply" at bounding box center [902, 414] width 153 height 35
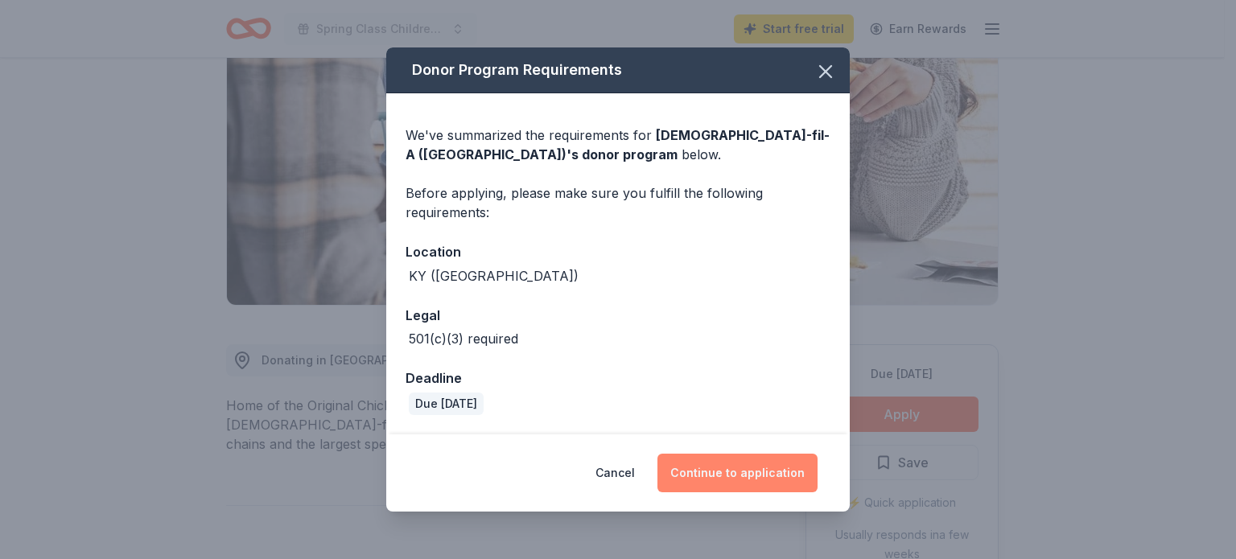
click at [743, 456] on button "Continue to application" at bounding box center [737, 473] width 160 height 39
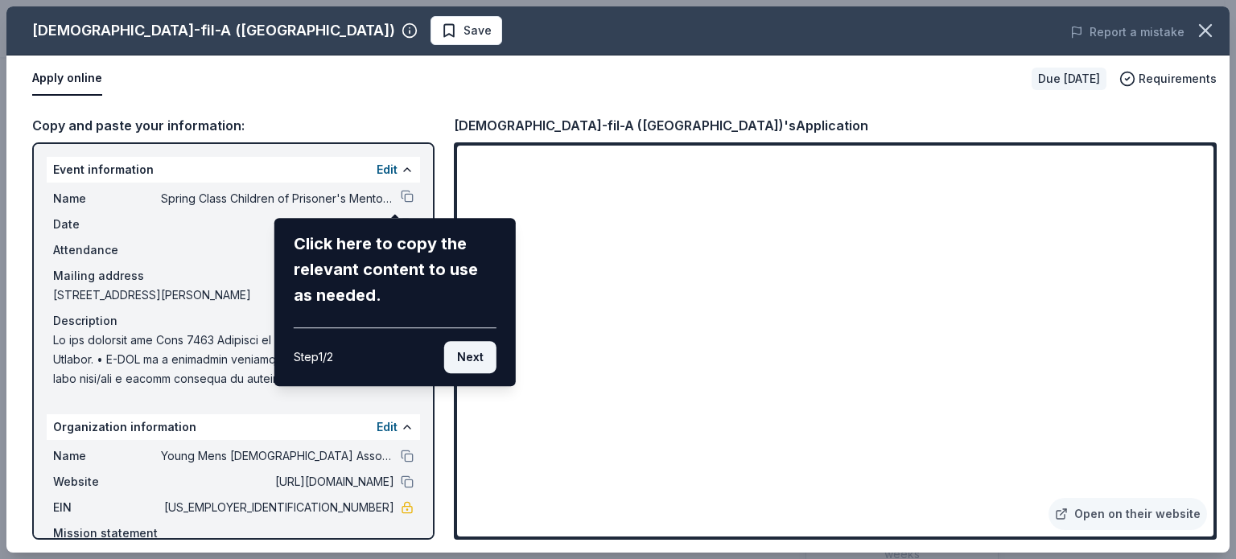
click at [475, 356] on button "Next" at bounding box center [470, 357] width 52 height 32
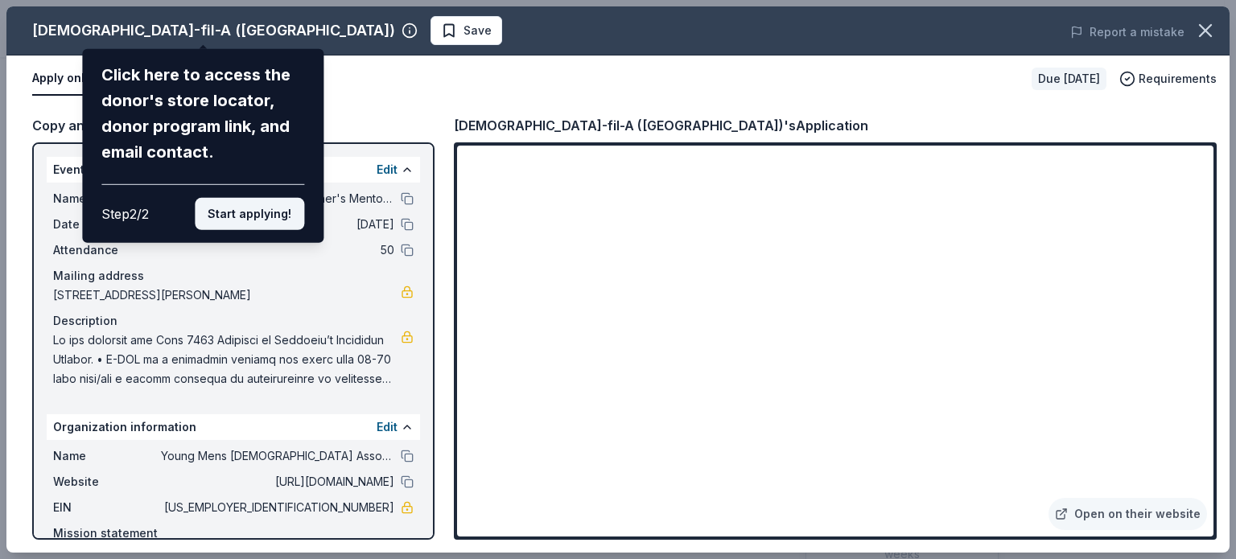
click at [252, 213] on button "Start applying!" at bounding box center [249, 214] width 109 height 32
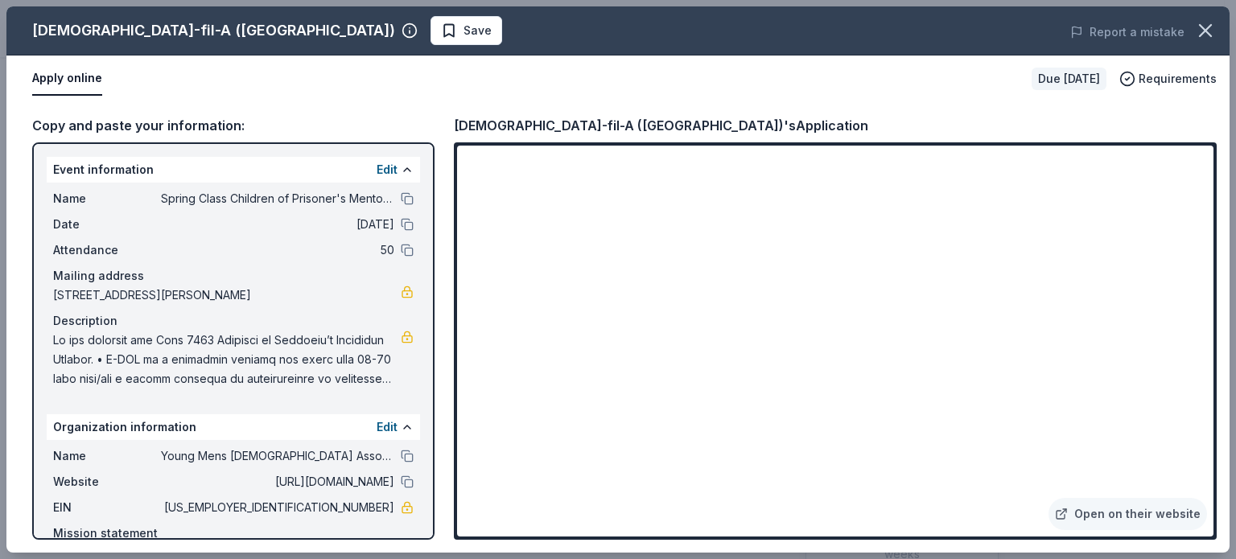
scroll to position [80, 0]
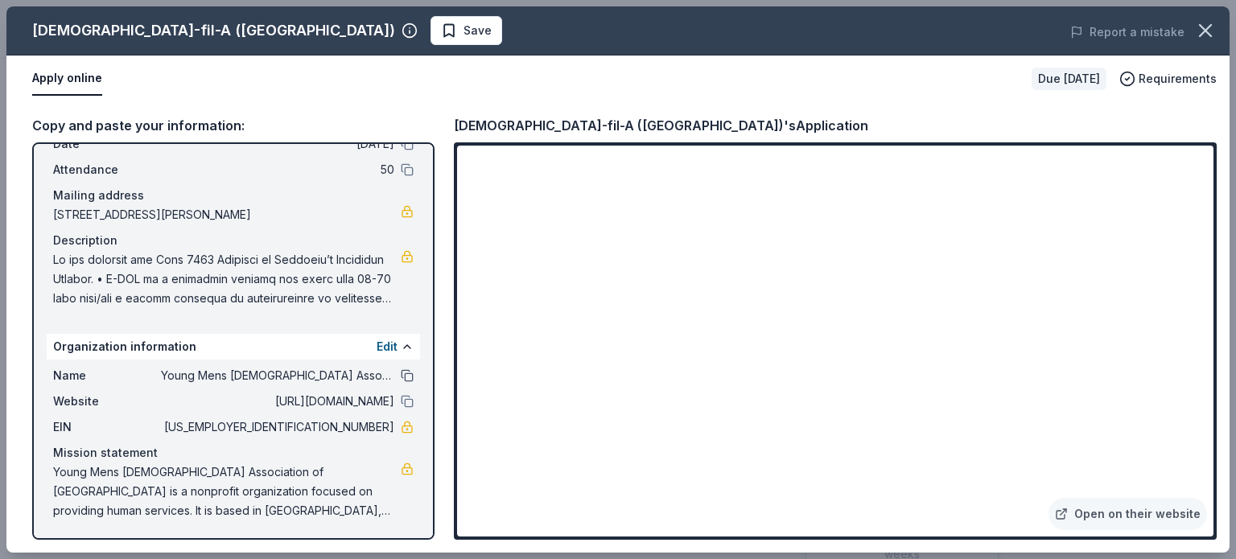
click at [401, 376] on button at bounding box center [407, 375] width 13 height 13
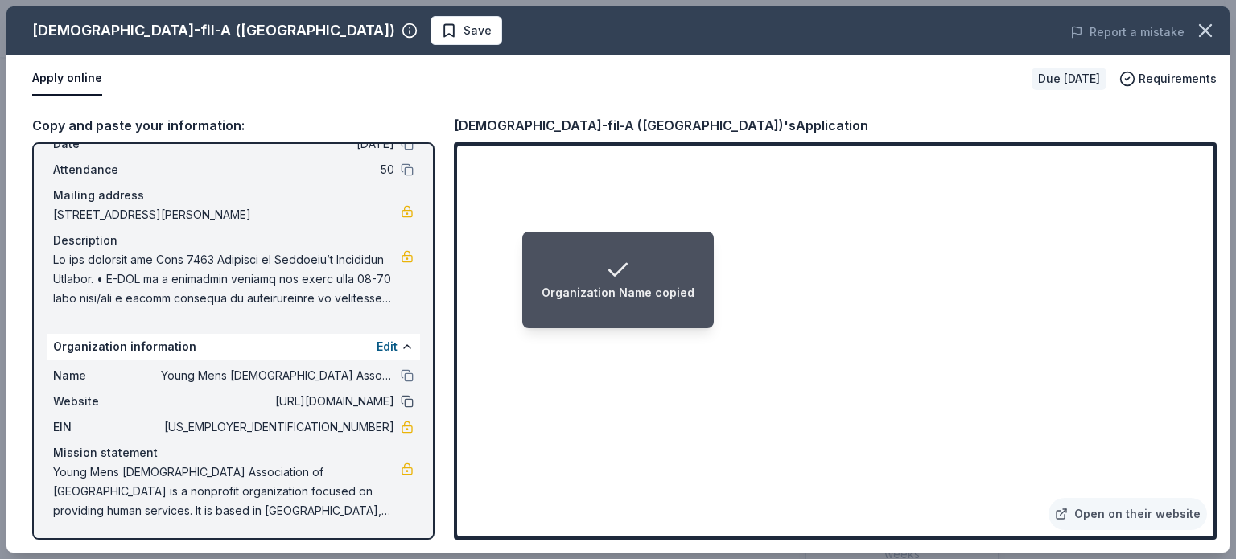
click at [401, 401] on button at bounding box center [407, 401] width 13 height 13
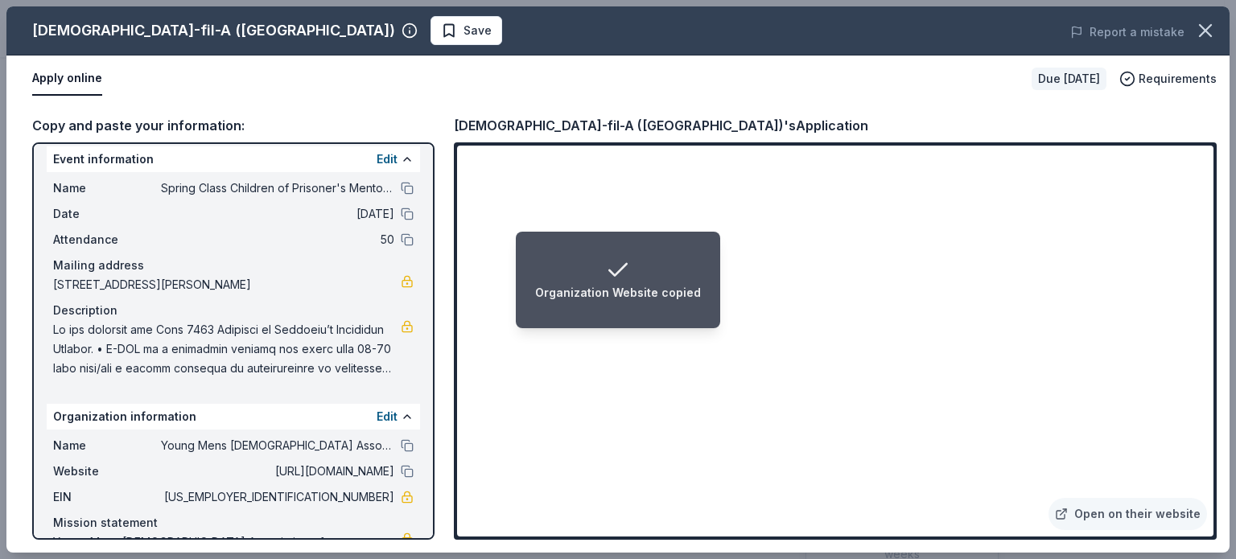
scroll to position [10, 0]
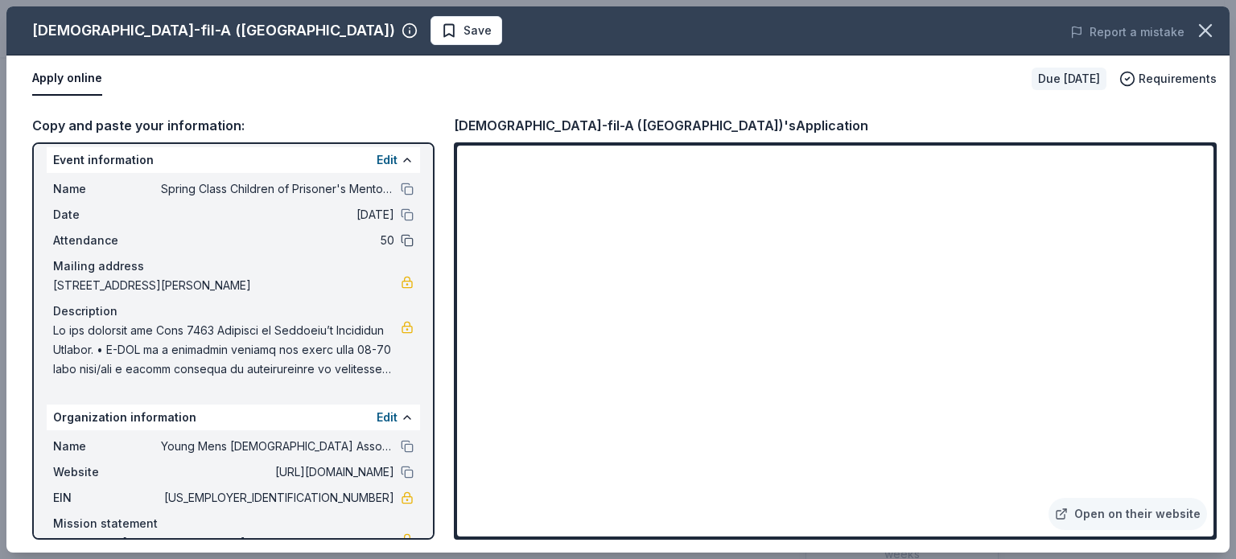
click at [401, 237] on button at bounding box center [407, 240] width 13 height 13
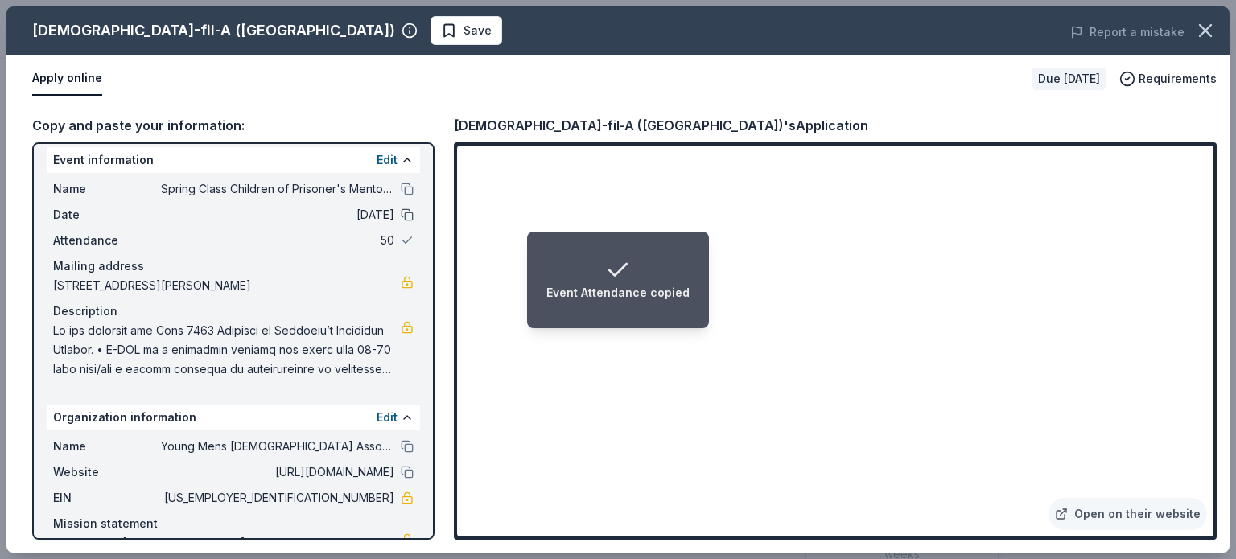
click at [401, 213] on button at bounding box center [407, 214] width 13 height 13
click at [401, 186] on button at bounding box center [407, 189] width 13 height 13
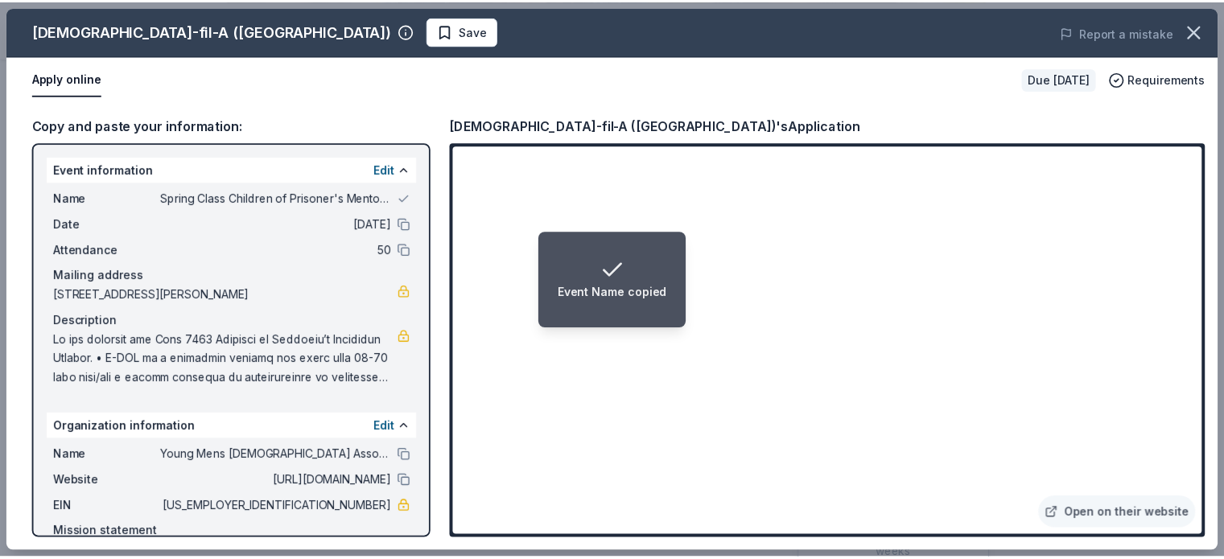
scroll to position [80, 0]
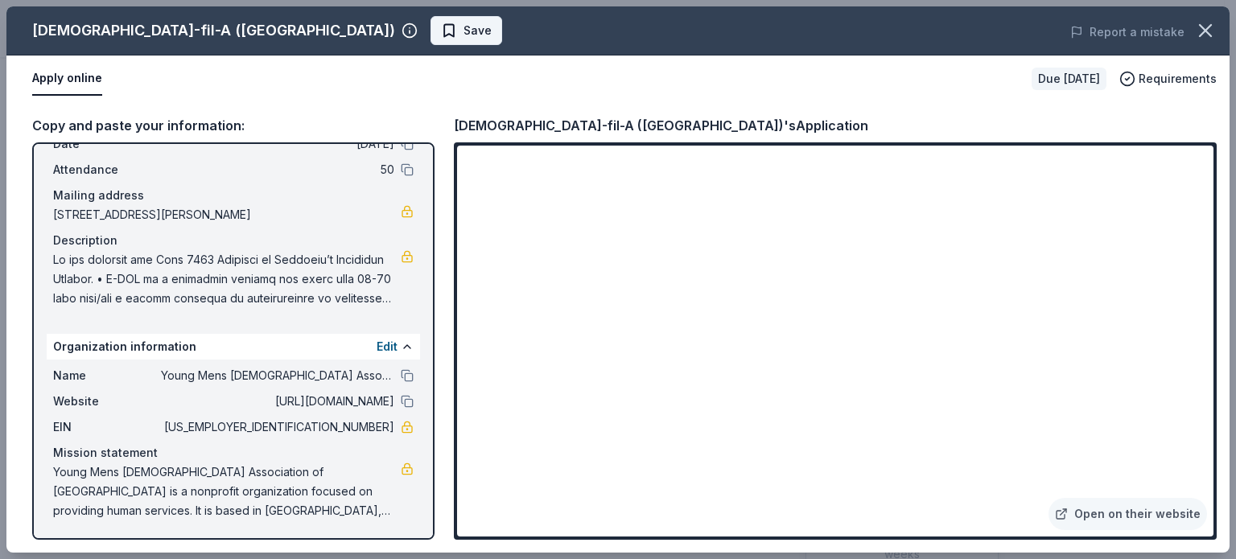
click at [441, 33] on span "Save" at bounding box center [466, 30] width 51 height 19
click at [1200, 39] on icon "button" at bounding box center [1205, 30] width 23 height 23
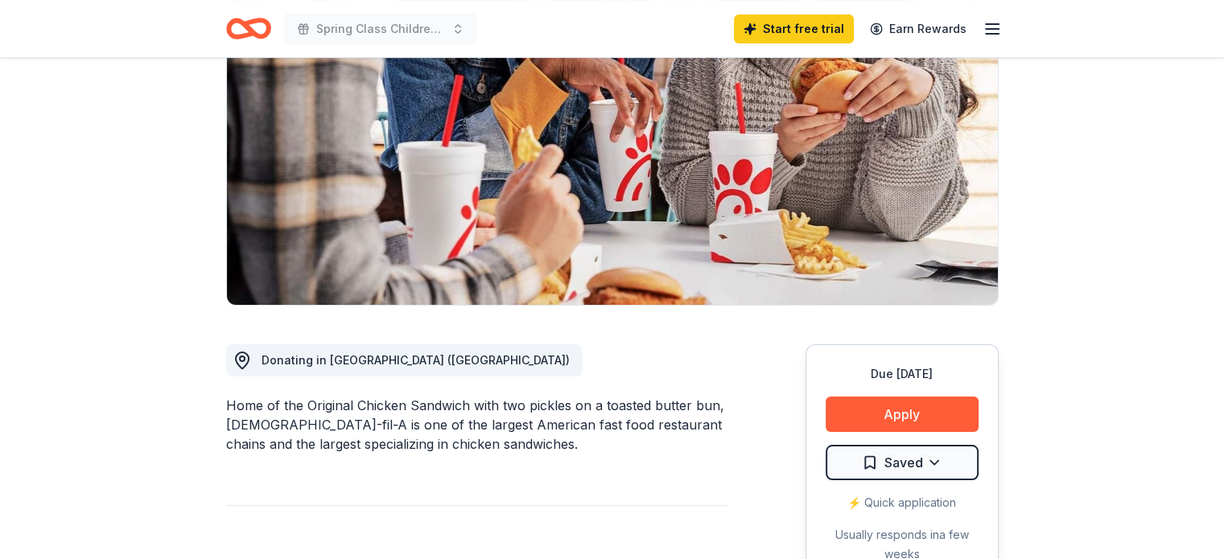
scroll to position [0, 0]
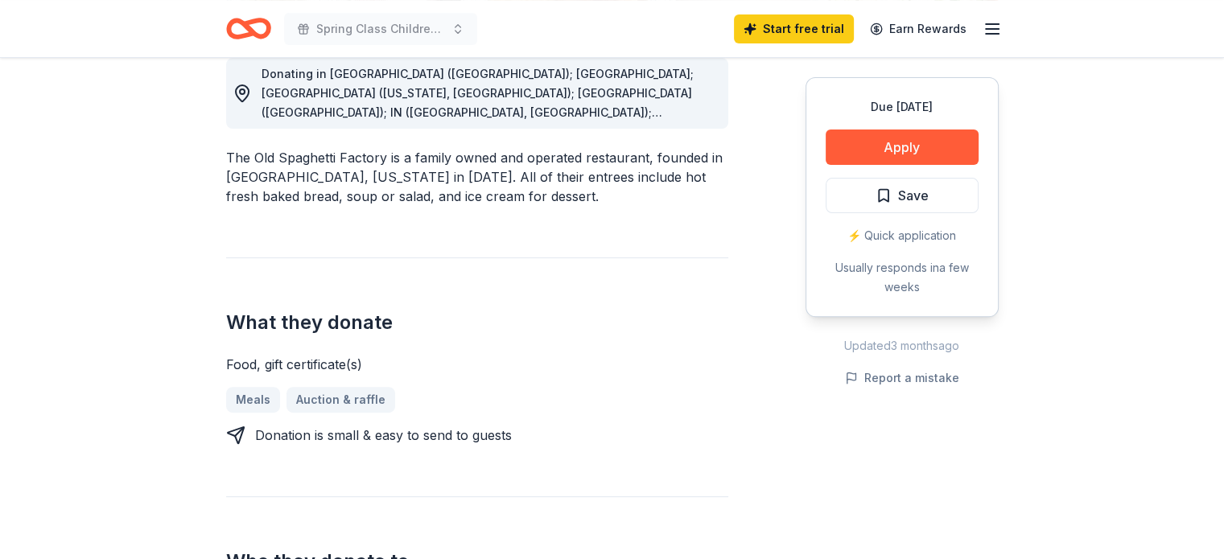
scroll to position [466, 0]
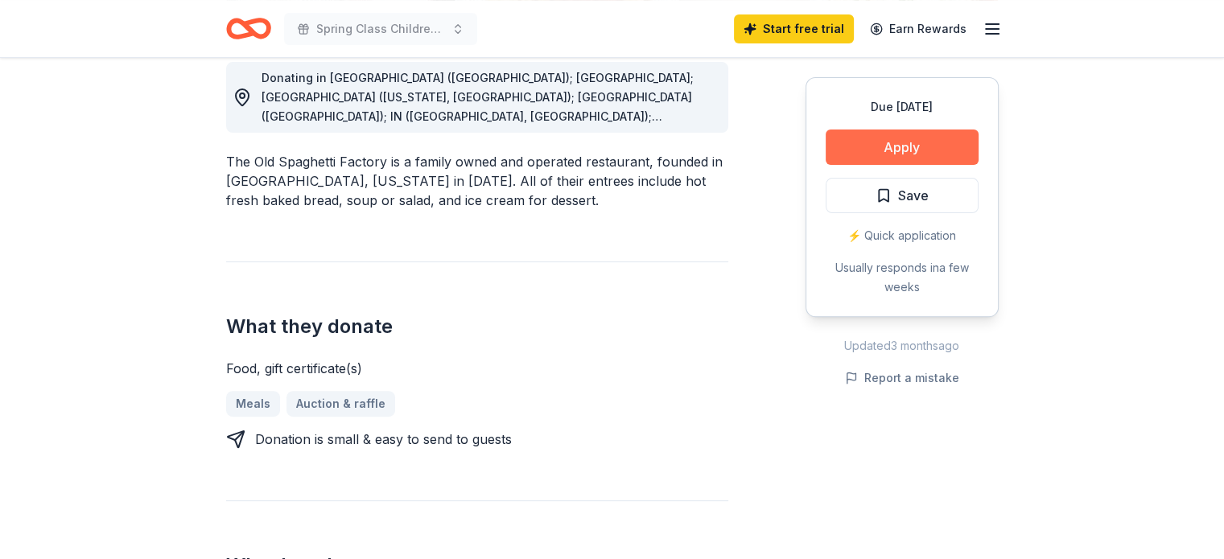
click at [917, 146] on button "Apply" at bounding box center [902, 147] width 153 height 35
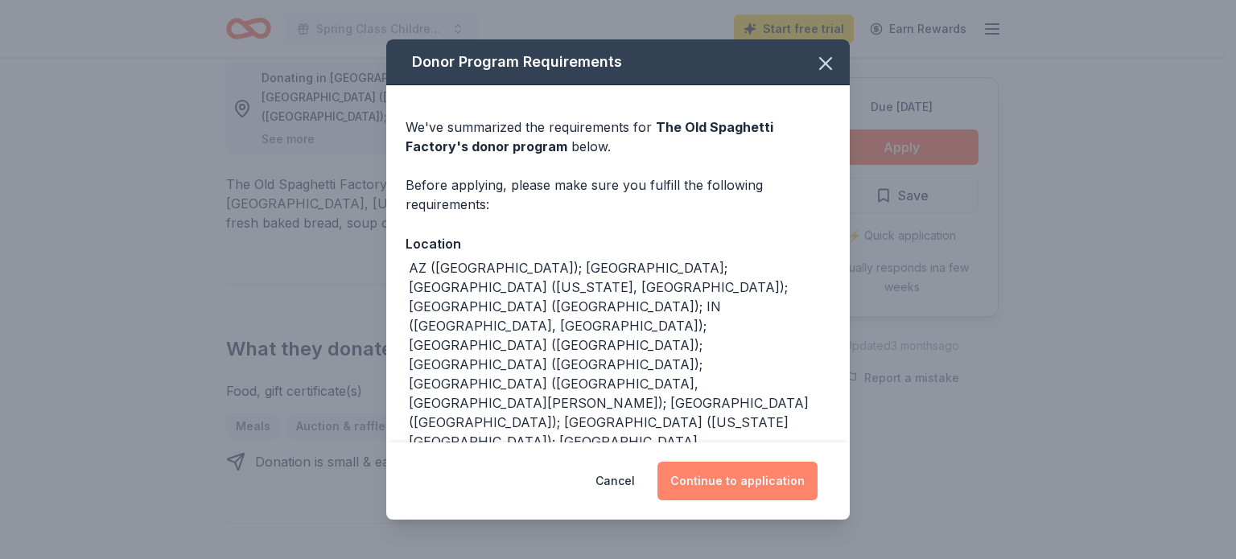
click at [719, 492] on button "Continue to application" at bounding box center [737, 481] width 160 height 39
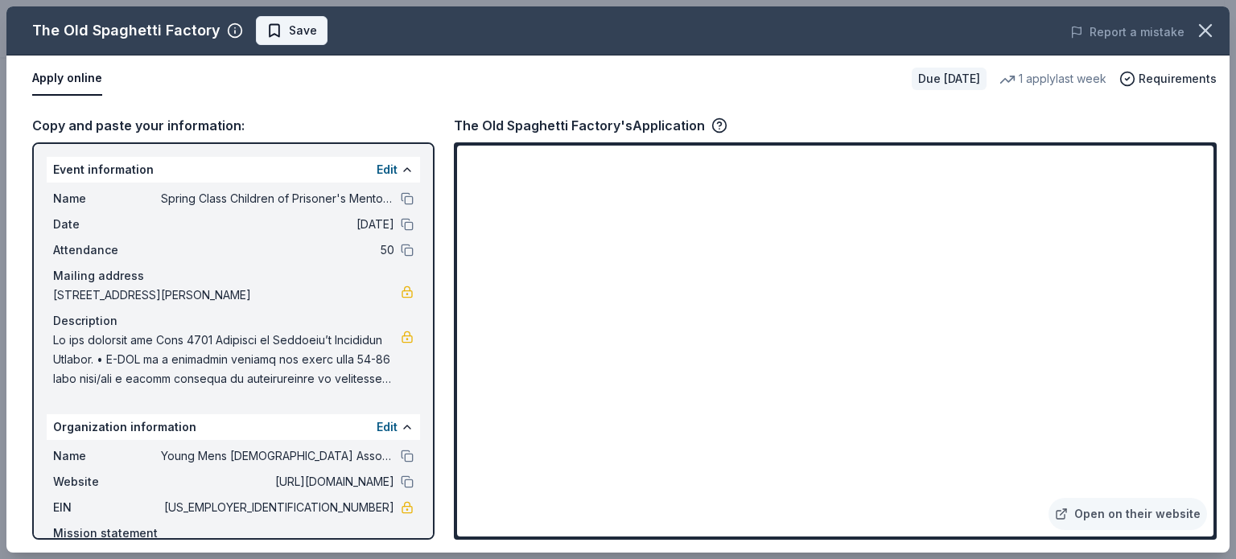
click at [301, 36] on span "Save" at bounding box center [303, 30] width 28 height 19
click at [1205, 23] on icon "button" at bounding box center [1205, 30] width 23 height 23
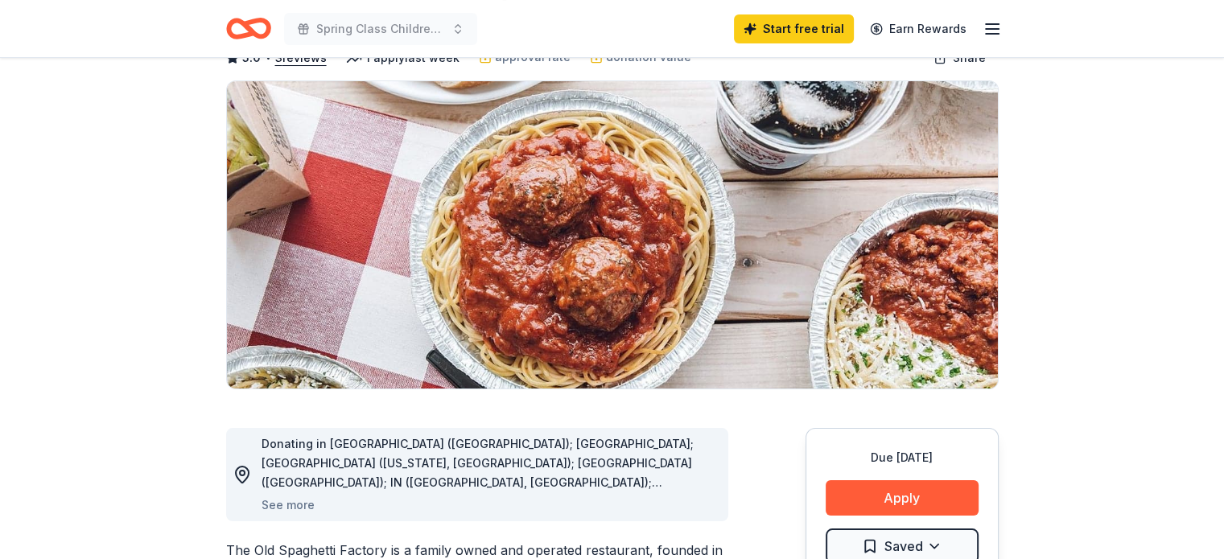
scroll to position [0, 0]
